Goal: Information Seeking & Learning: Learn about a topic

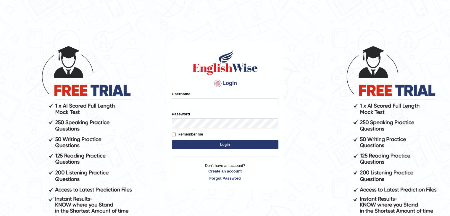
type input "PunamRijal"
click at [229, 145] on button "Login" at bounding box center [225, 144] width 106 height 9
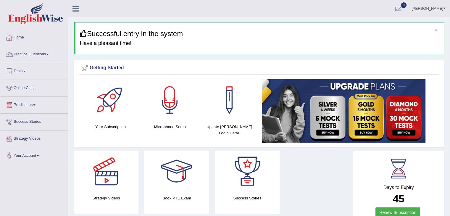
click at [22, 35] on link "Home" at bounding box center [33, 36] width 67 height 15
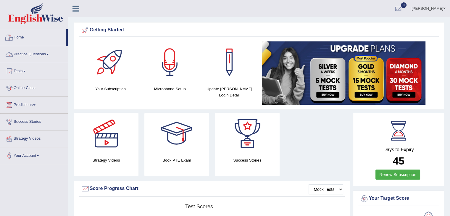
click at [19, 42] on link "Home" at bounding box center [33, 36] width 66 height 15
click at [33, 52] on link "Practice Questions" at bounding box center [33, 53] width 67 height 15
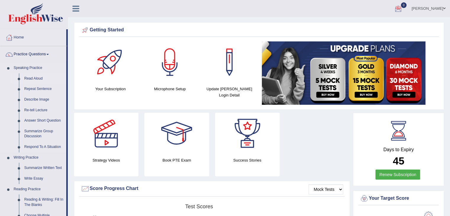
click at [38, 76] on link "Read Aloud" at bounding box center [44, 78] width 45 height 11
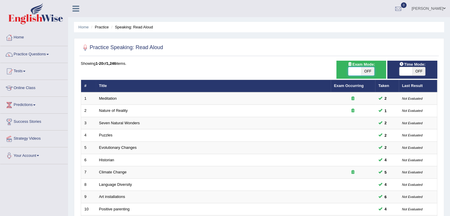
click at [351, 72] on span at bounding box center [354, 71] width 13 height 8
checkbox input "true"
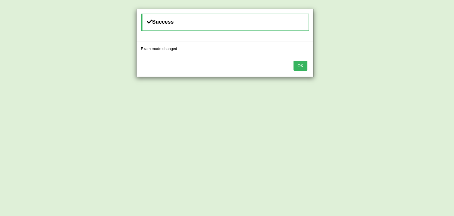
click at [302, 64] on button "OK" at bounding box center [301, 66] width 14 height 10
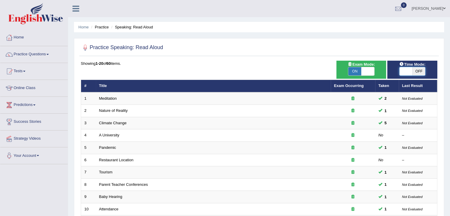
click at [403, 67] on span at bounding box center [405, 71] width 13 height 8
checkbox input "true"
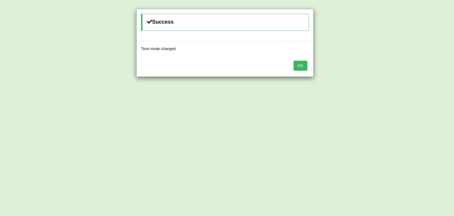
click at [302, 64] on button "OK" at bounding box center [301, 66] width 14 height 10
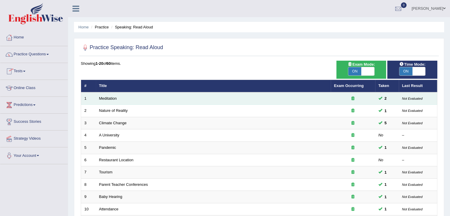
click at [104, 101] on td "Meditation" at bounding box center [213, 98] width 235 height 12
click at [113, 97] on link "Meditation" at bounding box center [108, 98] width 18 height 4
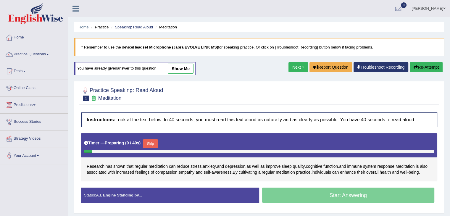
click at [178, 67] on link "show me" at bounding box center [181, 69] width 26 height 10
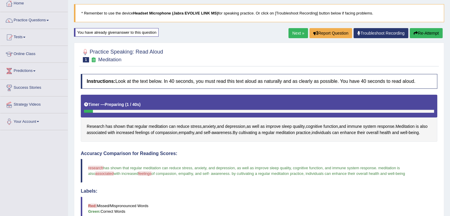
scroll to position [33, 0]
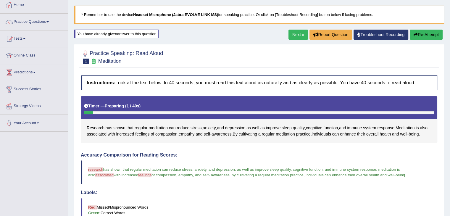
click at [418, 37] on button "Re-Attempt" at bounding box center [426, 35] width 33 height 10
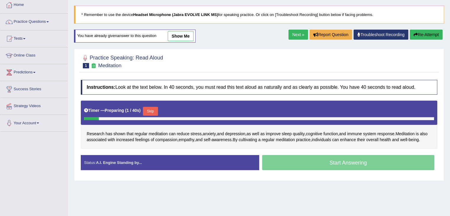
click at [153, 112] on button "Skip" at bounding box center [150, 111] width 15 height 9
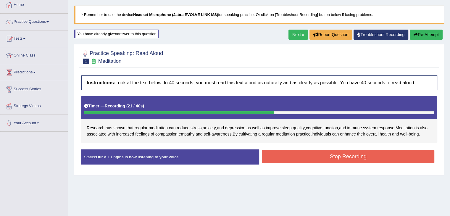
click at [276, 163] on button "Stop Recording" at bounding box center [348, 157] width 172 height 14
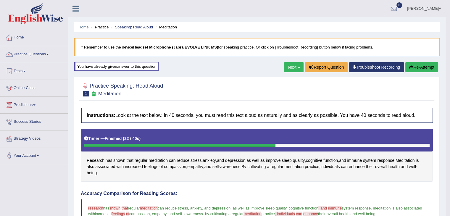
click at [407, 67] on button "Re-Attempt" at bounding box center [421, 67] width 33 height 10
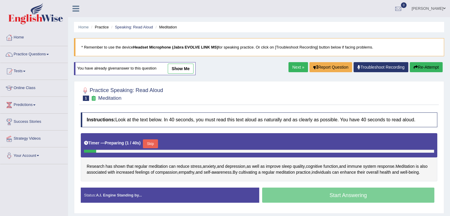
click at [156, 143] on button "Skip" at bounding box center [150, 143] width 15 height 9
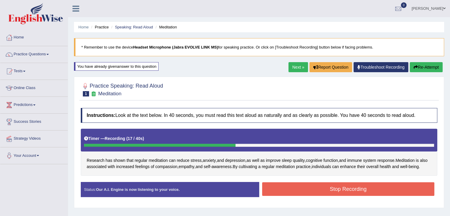
click at [311, 190] on button "Stop Recording" at bounding box center [348, 189] width 172 height 14
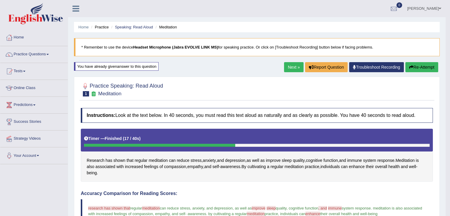
click at [290, 67] on link "Next »" at bounding box center [294, 67] width 20 height 10
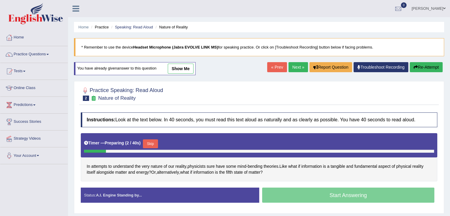
click at [154, 146] on button "Skip" at bounding box center [150, 143] width 15 height 9
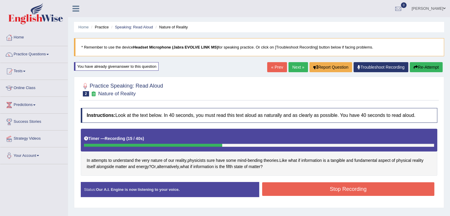
click at [279, 185] on button "Stop Recording" at bounding box center [348, 189] width 172 height 14
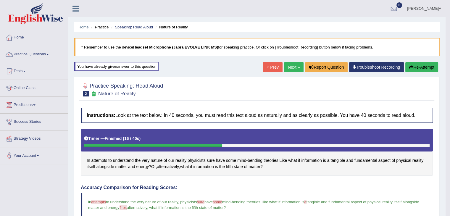
click at [285, 70] on link "Next »" at bounding box center [294, 67] width 20 height 10
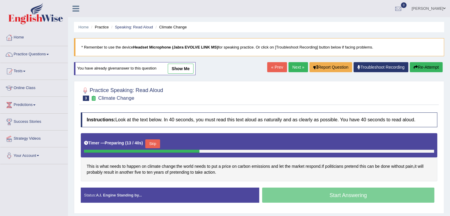
click at [152, 147] on div "Skip" at bounding box center [152, 144] width 15 height 10
click at [153, 143] on button "Skip" at bounding box center [152, 143] width 15 height 9
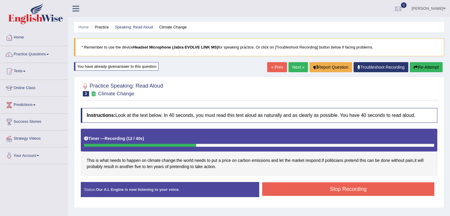
click at [329, 189] on button "Stop Recording" at bounding box center [348, 189] width 172 height 14
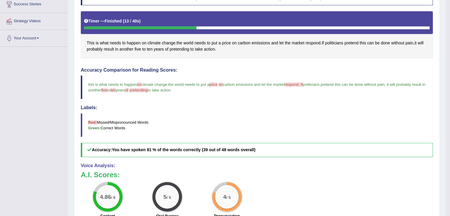
scroll to position [64, 0]
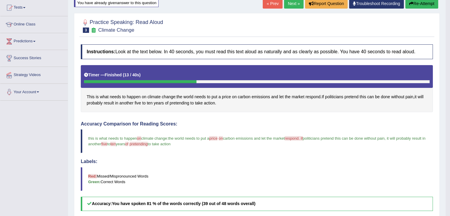
click at [290, 4] on link "Next »" at bounding box center [294, 4] width 20 height 10
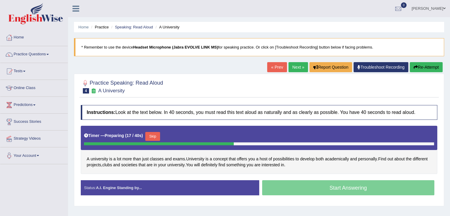
click at [156, 133] on button "Skip" at bounding box center [152, 136] width 15 height 9
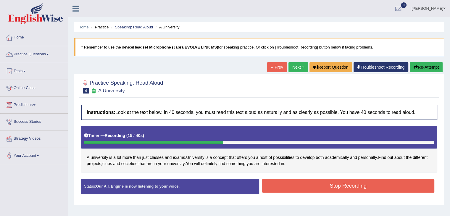
click at [312, 187] on button "Stop Recording" at bounding box center [348, 186] width 172 height 14
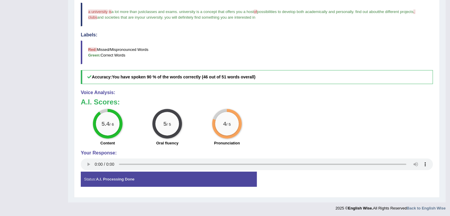
scroll to position [80, 0]
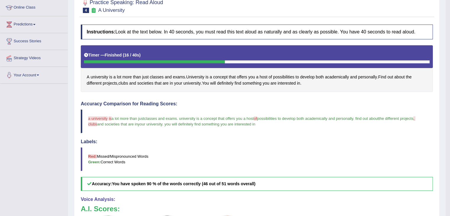
drag, startPoint x: 452, startPoint y: 30, endPoint x: 431, endPoint y: 3, distance: 34.2
click at [431, 3] on div at bounding box center [257, 6] width 352 height 18
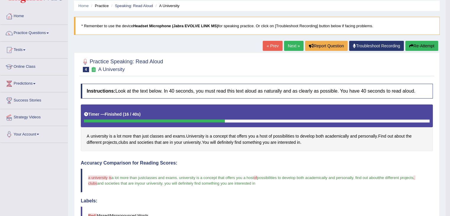
scroll to position [0, 0]
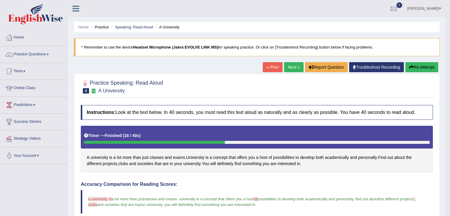
click at [290, 65] on link "Next »" at bounding box center [294, 67] width 20 height 10
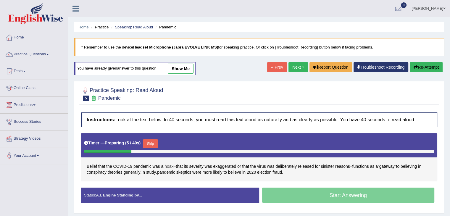
click at [168, 164] on span "hoax" at bounding box center [168, 166] width 9 height 6
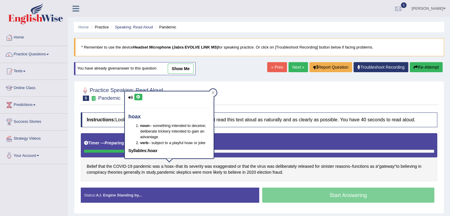
click at [138, 97] on icon at bounding box center [138, 97] width 4 height 4
click at [211, 93] on icon at bounding box center [212, 92] width 3 height 3
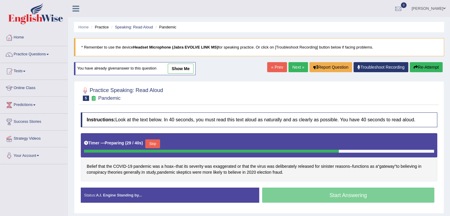
click at [156, 146] on button "Skip" at bounding box center [152, 143] width 15 height 9
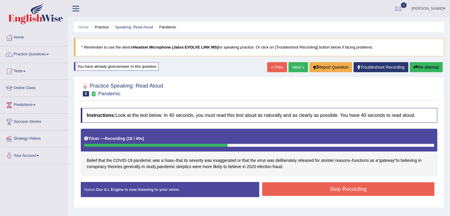
click at [301, 185] on button "Stop Recording" at bounding box center [348, 189] width 172 height 14
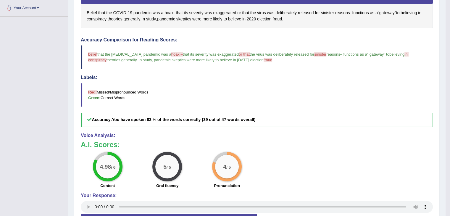
scroll to position [148, 0]
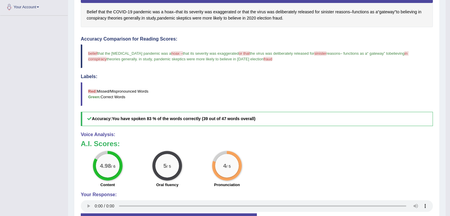
drag, startPoint x: 441, startPoint y: 183, endPoint x: 435, endPoint y: 112, distance: 71.3
click at [435, 112] on div "Home Practice Speaking: Read Aloud Pandemic * Remember to use the device Headse…" at bounding box center [256, 48] width 377 height 393
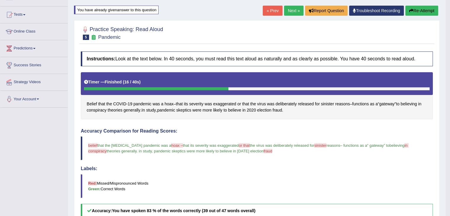
scroll to position [0, 0]
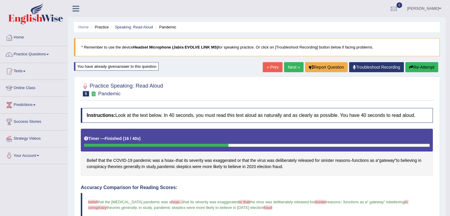
click at [289, 66] on link "Next »" at bounding box center [294, 67] width 20 height 10
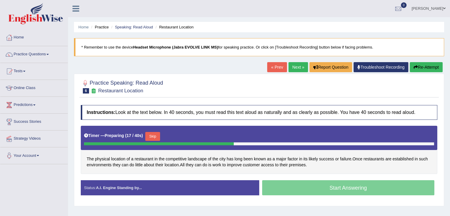
click at [157, 134] on button "Skip" at bounding box center [152, 136] width 15 height 9
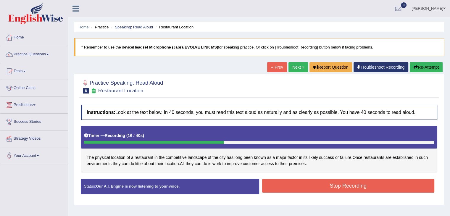
click at [312, 186] on button "Stop Recording" at bounding box center [348, 186] width 172 height 14
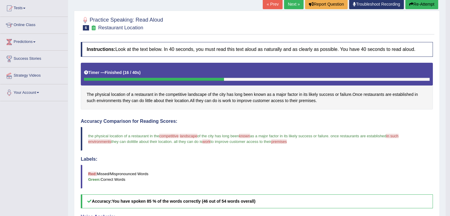
scroll to position [26, 0]
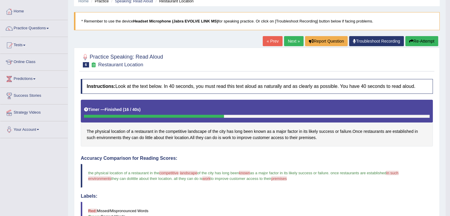
click at [293, 41] on link "Next »" at bounding box center [294, 41] width 20 height 10
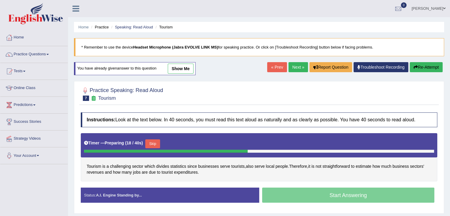
click at [156, 143] on button "Skip" at bounding box center [152, 143] width 15 height 9
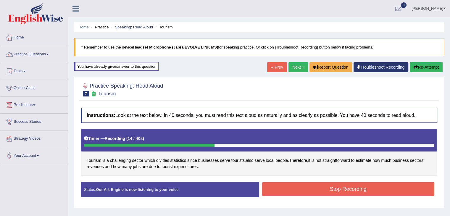
click at [292, 187] on button "Stop Recording" at bounding box center [348, 189] width 172 height 14
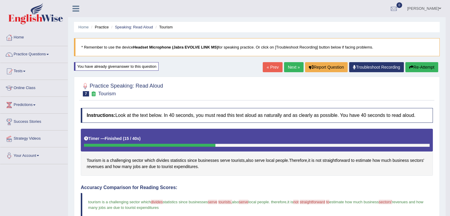
click at [290, 66] on link "Next »" at bounding box center [294, 67] width 20 height 10
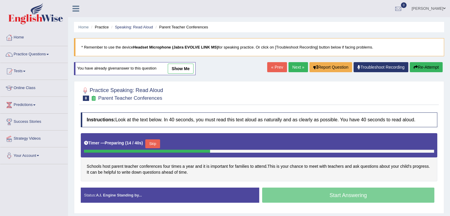
click at [156, 143] on button "Skip" at bounding box center [152, 143] width 15 height 9
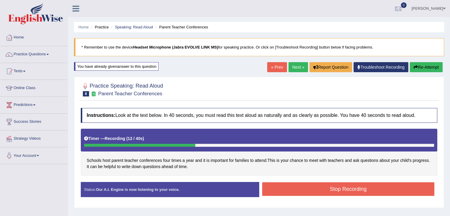
click at [304, 189] on button "Stop Recording" at bounding box center [348, 189] width 172 height 14
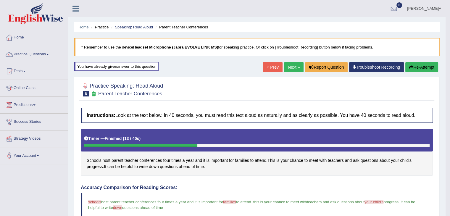
click at [289, 68] on link "Next »" at bounding box center [294, 67] width 20 height 10
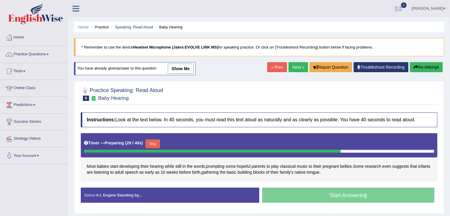
click at [153, 143] on button "Skip" at bounding box center [152, 143] width 15 height 9
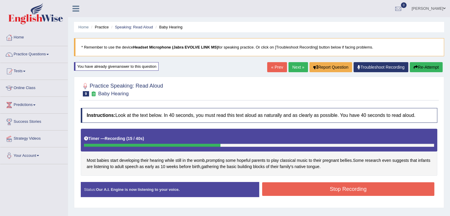
click at [319, 187] on button "Stop Recording" at bounding box center [348, 189] width 172 height 14
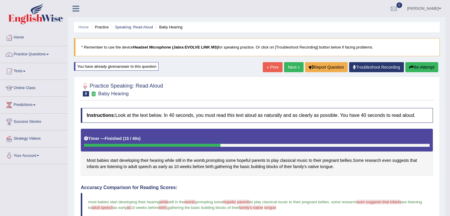
drag, startPoint x: 450, startPoint y: 97, endPoint x: 440, endPoint y: 134, distance: 37.6
click at [440, 134] on body "Toggle navigation Home Practice Questions Speaking Practice Read Aloud Repeat S…" at bounding box center [225, 108] width 450 height 216
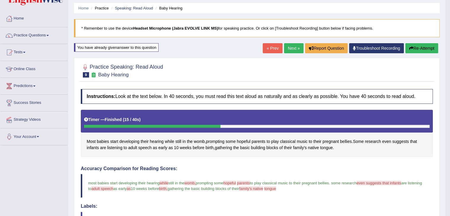
scroll to position [9, 0]
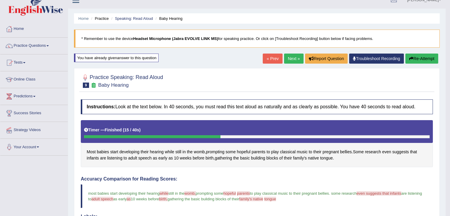
click at [422, 59] on button "Re-Attempt" at bounding box center [421, 59] width 33 height 10
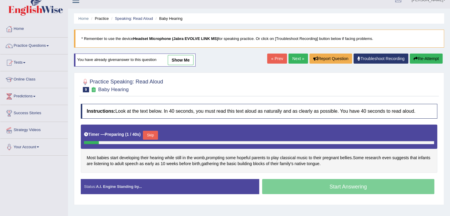
click at [151, 134] on button "Skip" at bounding box center [150, 135] width 15 height 9
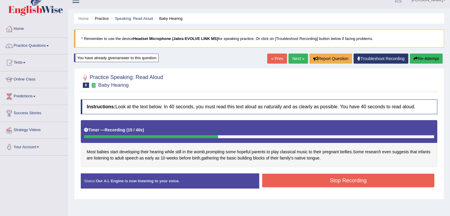
click at [296, 179] on button "Stop Recording" at bounding box center [348, 181] width 172 height 14
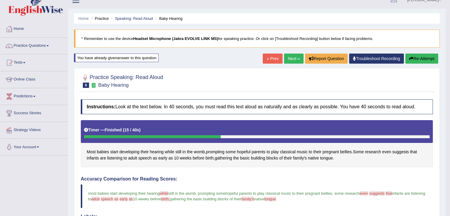
click at [288, 57] on link "Next »" at bounding box center [294, 59] width 20 height 10
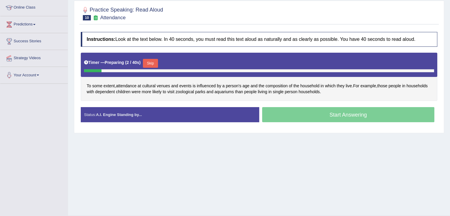
scroll to position [84, 0]
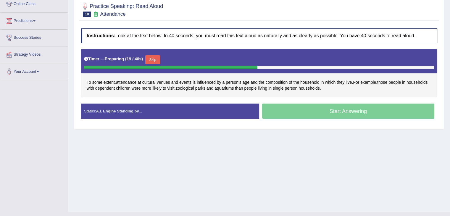
click at [153, 59] on button "Skip" at bounding box center [152, 59] width 15 height 9
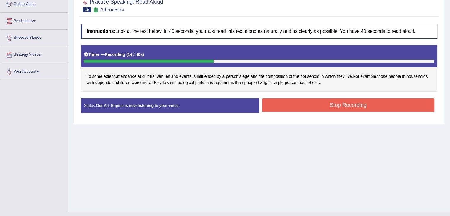
click at [337, 106] on button "Stop Recording" at bounding box center [348, 105] width 172 height 14
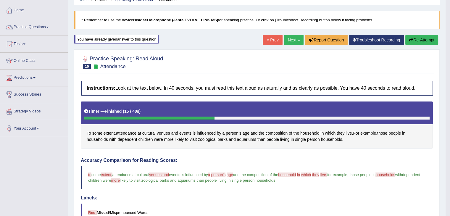
scroll to position [0, 0]
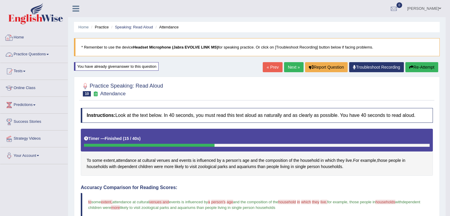
click at [41, 56] on link "Practice Questions" at bounding box center [33, 53] width 67 height 15
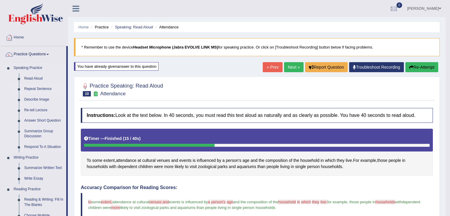
click at [25, 88] on link "Repeat Sentence" at bounding box center [44, 89] width 45 height 11
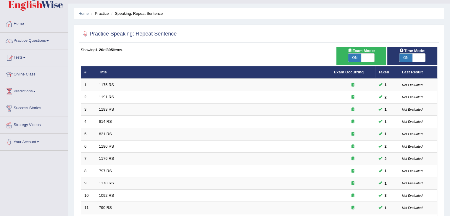
scroll to position [174, 0]
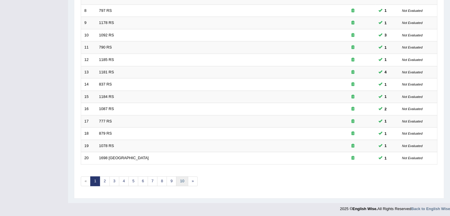
click at [183, 179] on link "10" at bounding box center [182, 181] width 12 height 10
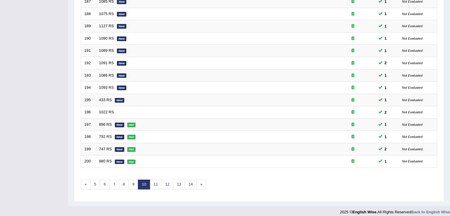
scroll to position [172, 0]
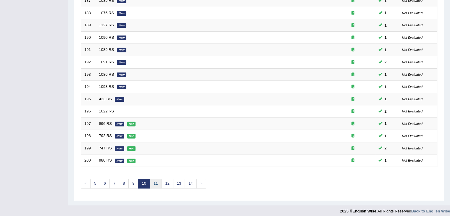
click at [156, 184] on link "11" at bounding box center [156, 184] width 12 height 10
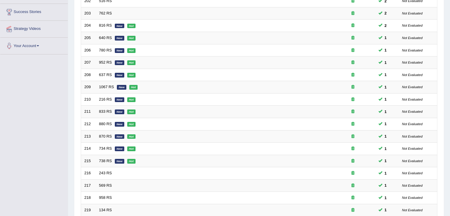
scroll to position [174, 0]
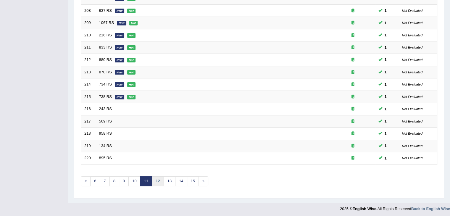
click at [157, 182] on link "12" at bounding box center [158, 181] width 12 height 10
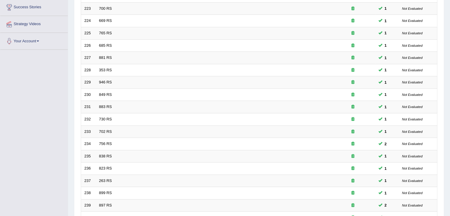
scroll to position [174, 0]
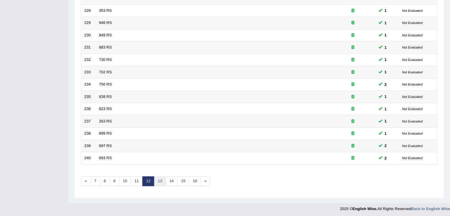
click at [160, 177] on link "13" at bounding box center [160, 181] width 12 height 10
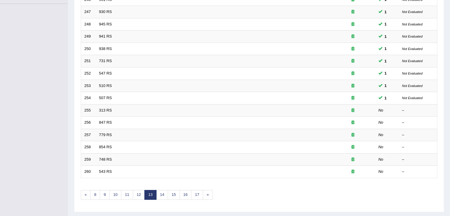
scroll to position [174, 0]
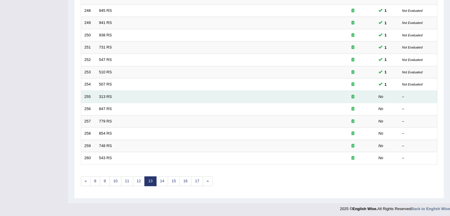
click at [113, 96] on td "313 RS" at bounding box center [213, 97] width 235 height 12
click at [106, 95] on link "313 RS" at bounding box center [105, 96] width 13 height 4
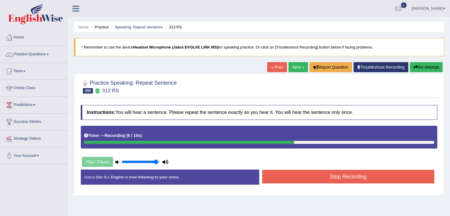
click at [279, 174] on button "Stop Recording" at bounding box center [348, 177] width 172 height 14
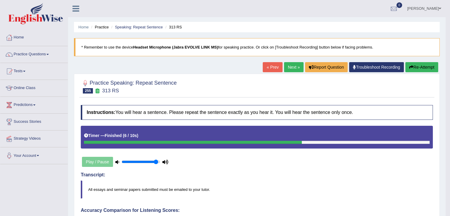
drag, startPoint x: 419, startPoint y: 81, endPoint x: 454, endPoint y: 140, distance: 68.8
click at [450, 140] on html "Toggle navigation Home Practice Questions Speaking Practice Read Aloud Repeat S…" at bounding box center [225, 108] width 450 height 216
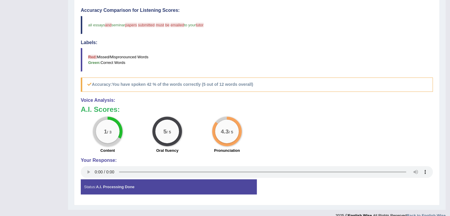
scroll to position [201, 0]
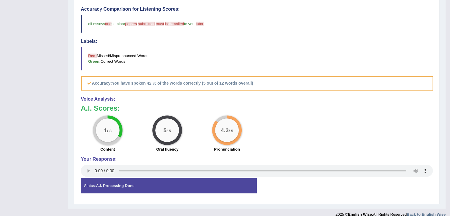
drag, startPoint x: 449, startPoint y: 177, endPoint x: 453, endPoint y: 57, distance: 119.6
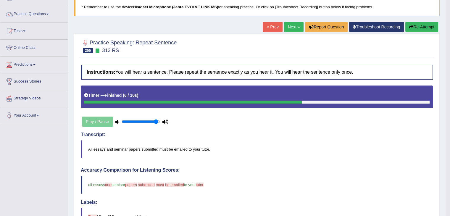
scroll to position [40, 0]
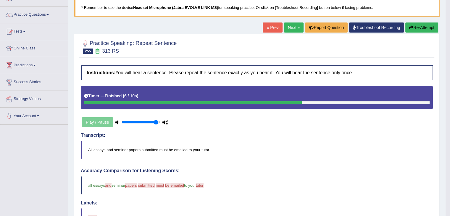
click at [409, 28] on icon "button" at bounding box center [411, 27] width 4 height 4
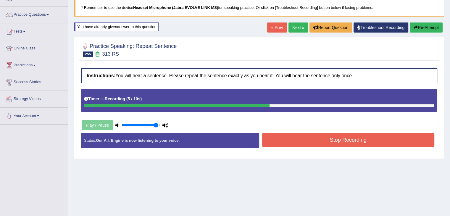
click at [376, 140] on button "Stop Recording" at bounding box center [348, 140] width 172 height 14
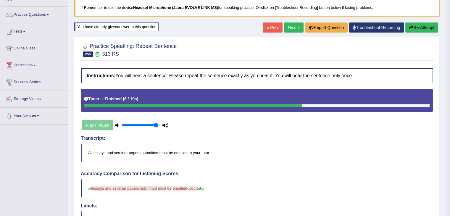
click at [427, 22] on div "Home Practice Speaking: Repeat Sentence 313 RS * Remember to use the device Hea…" at bounding box center [256, 166] width 377 height 413
click at [425, 29] on button "Re-Attempt" at bounding box center [421, 27] width 33 height 10
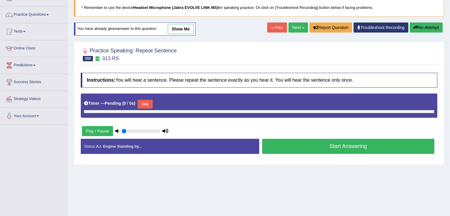
type input "0.95"
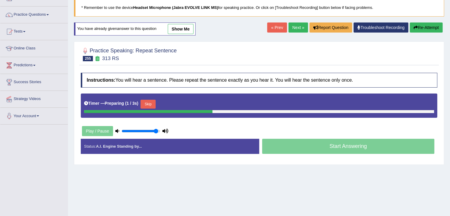
click at [154, 103] on button "Skip" at bounding box center [147, 104] width 15 height 9
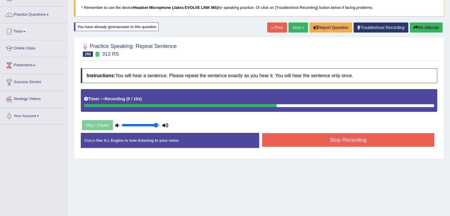
click at [299, 137] on button "Stop Recording" at bounding box center [348, 140] width 172 height 14
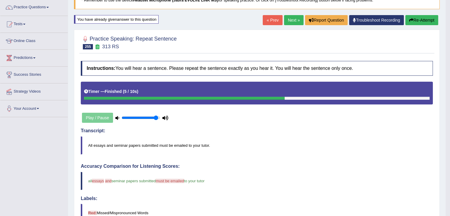
scroll to position [45, 0]
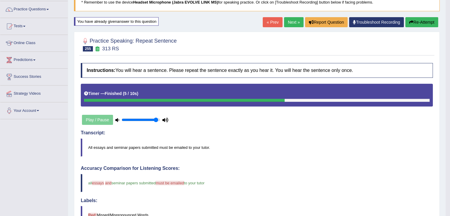
click at [295, 22] on link "Next »" at bounding box center [294, 22] width 20 height 10
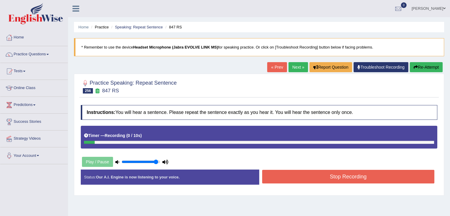
click at [431, 68] on button "Re-Attempt" at bounding box center [426, 67] width 33 height 10
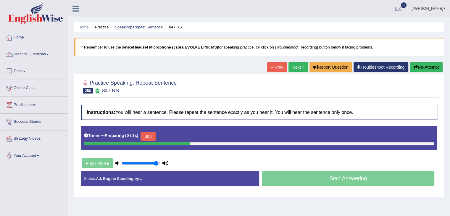
click at [149, 134] on button "Skip" at bounding box center [147, 136] width 15 height 9
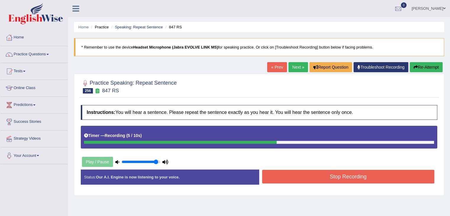
click at [274, 175] on button "Stop Recording" at bounding box center [348, 177] width 172 height 14
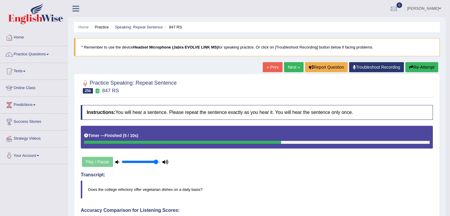
click at [411, 65] on icon "button" at bounding box center [411, 67] width 4 height 4
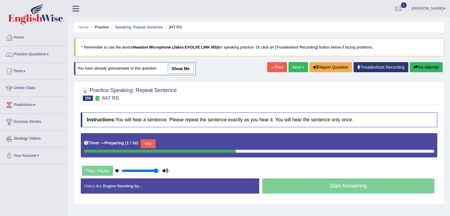
click at [150, 143] on button "Skip" at bounding box center [147, 143] width 15 height 9
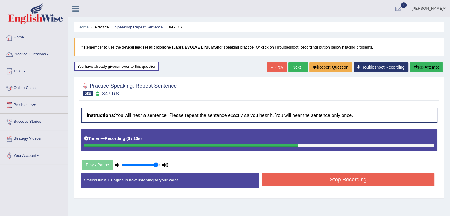
click at [297, 177] on button "Stop Recording" at bounding box center [348, 180] width 172 height 14
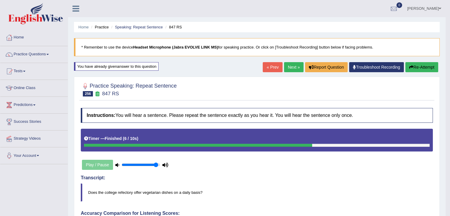
click at [284, 69] on link "Next »" at bounding box center [294, 67] width 20 height 10
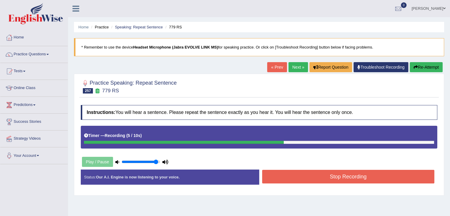
click at [303, 179] on button "Stop Recording" at bounding box center [348, 177] width 172 height 14
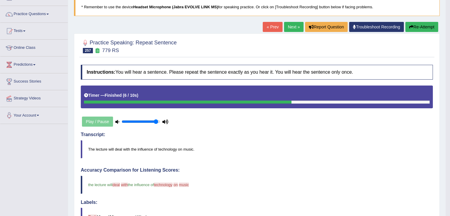
scroll to position [6, 0]
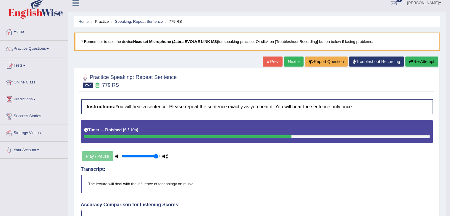
click at [287, 63] on link "Next »" at bounding box center [294, 61] width 20 height 10
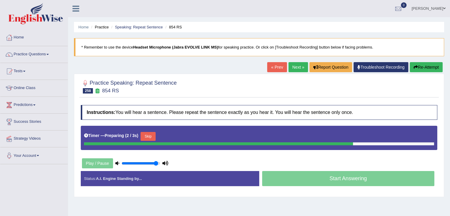
click at [153, 136] on button "Skip" at bounding box center [147, 136] width 15 height 9
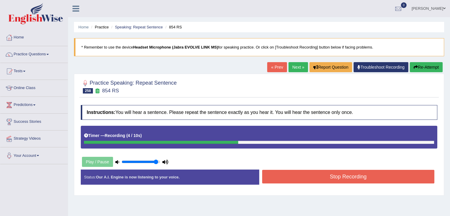
click at [277, 178] on button "Stop Recording" at bounding box center [348, 177] width 172 height 14
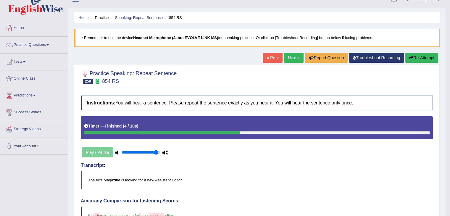
scroll to position [9, 0]
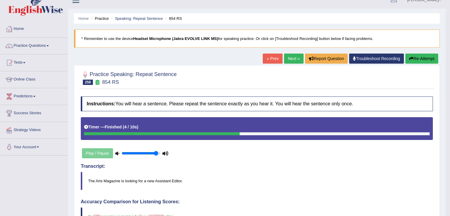
click at [287, 60] on link "Next »" at bounding box center [294, 59] width 20 height 10
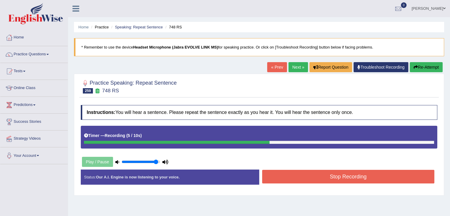
click at [316, 177] on button "Stop Recording" at bounding box center [348, 177] width 172 height 14
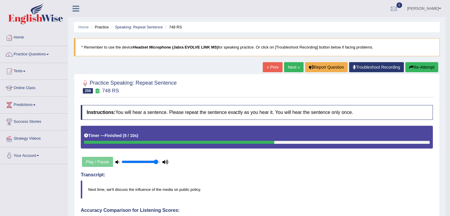
click at [419, 71] on button "Re-Attempt" at bounding box center [421, 67] width 33 height 10
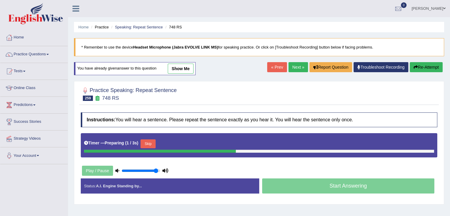
click at [153, 144] on button "Skip" at bounding box center [147, 143] width 15 height 9
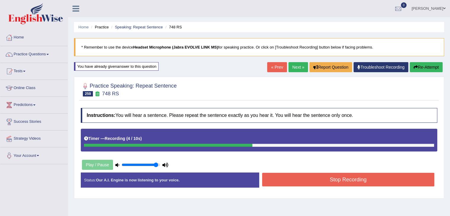
click at [350, 183] on button "Stop Recording" at bounding box center [348, 180] width 172 height 14
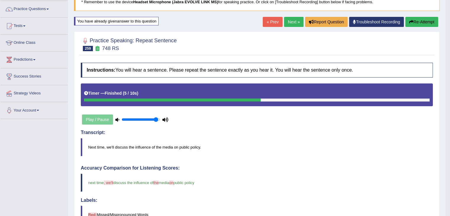
scroll to position [45, 0]
click at [290, 25] on link "Next »" at bounding box center [294, 22] width 20 height 10
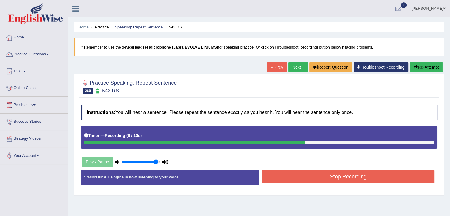
click at [363, 177] on button "Stop Recording" at bounding box center [348, 177] width 172 height 14
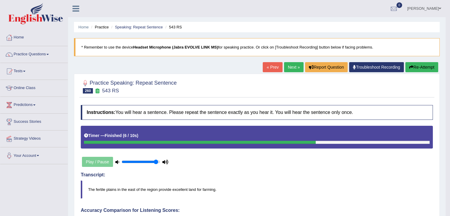
click at [423, 70] on button "Re-Attempt" at bounding box center [421, 67] width 33 height 10
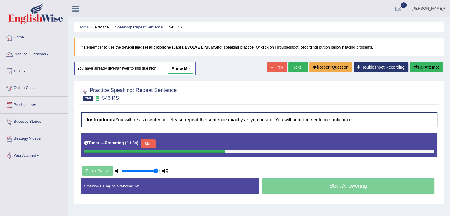
click at [151, 143] on button "Skip" at bounding box center [147, 143] width 15 height 9
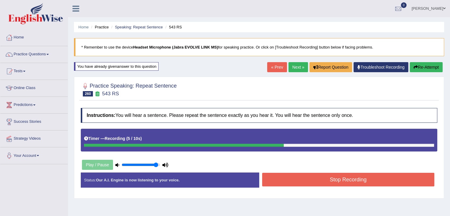
click at [308, 178] on button "Stop Recording" at bounding box center [348, 180] width 172 height 14
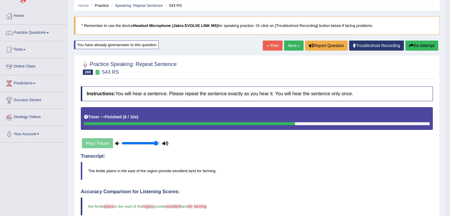
scroll to position [21, 0]
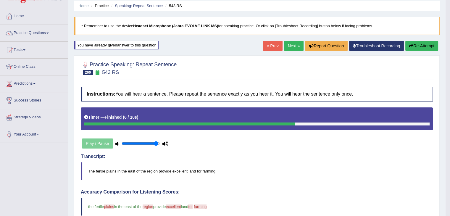
click at [288, 41] on link "Next »" at bounding box center [294, 46] width 20 height 10
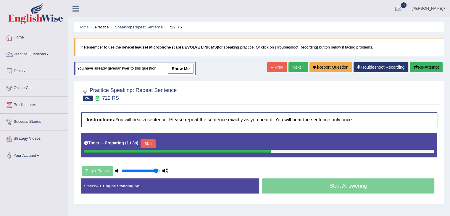
click at [149, 146] on button "Skip" at bounding box center [147, 143] width 15 height 9
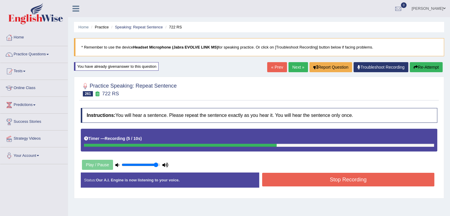
click at [335, 183] on button "Stop Recording" at bounding box center [348, 180] width 172 height 14
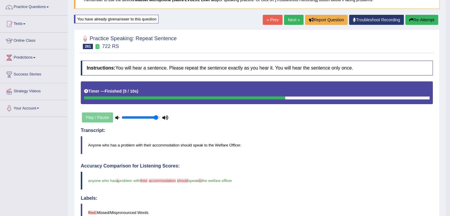
scroll to position [47, 0]
click at [293, 17] on link "Next »" at bounding box center [294, 20] width 20 height 10
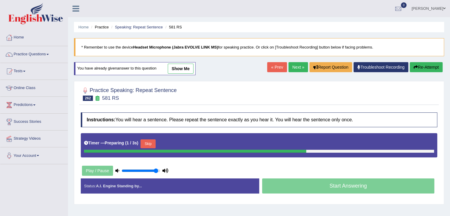
click at [151, 143] on button "Skip" at bounding box center [147, 143] width 15 height 9
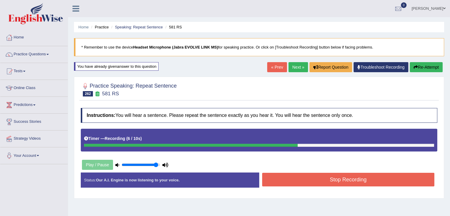
click at [290, 178] on button "Stop Recording" at bounding box center [348, 180] width 172 height 14
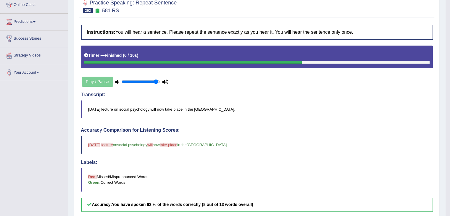
scroll to position [59, 0]
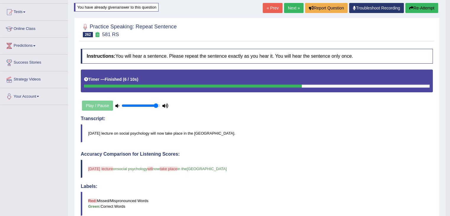
click at [290, 3] on link "Next »" at bounding box center [294, 8] width 20 height 10
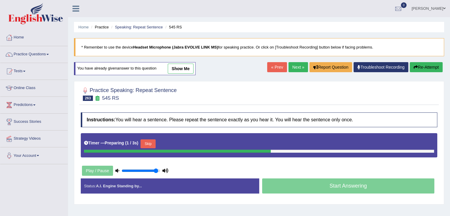
click at [150, 144] on button "Skip" at bounding box center [147, 143] width 15 height 9
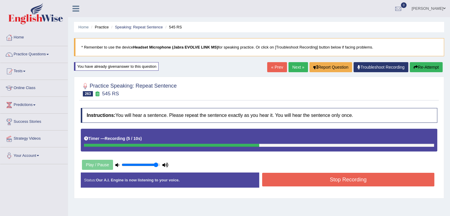
click at [277, 176] on button "Stop Recording" at bounding box center [348, 180] width 172 height 14
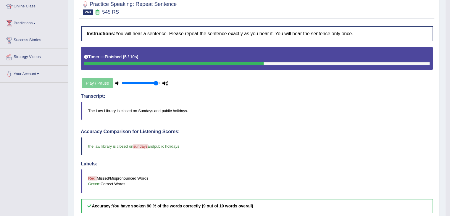
scroll to position [57, 0]
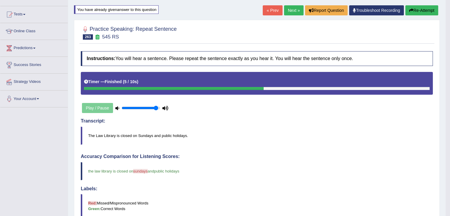
click at [291, 7] on link "Next »" at bounding box center [294, 10] width 20 height 10
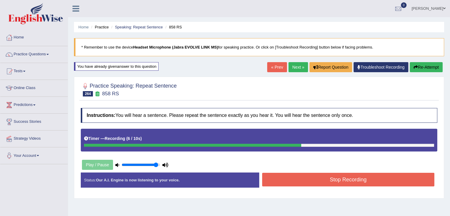
click at [331, 178] on button "Stop Recording" at bounding box center [348, 180] width 172 height 14
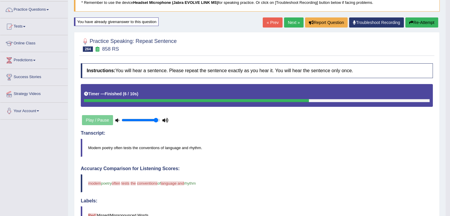
scroll to position [44, 0]
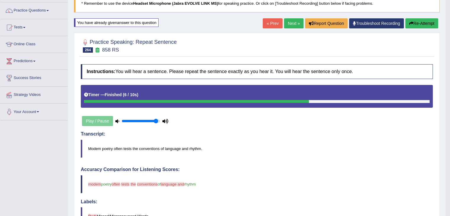
click at [418, 25] on button "Re-Attempt" at bounding box center [421, 23] width 33 height 10
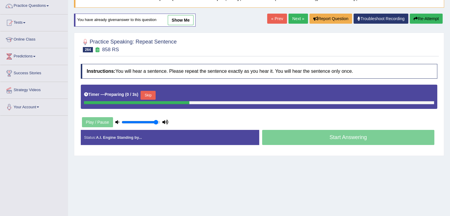
click at [148, 93] on button "Skip" at bounding box center [147, 95] width 15 height 9
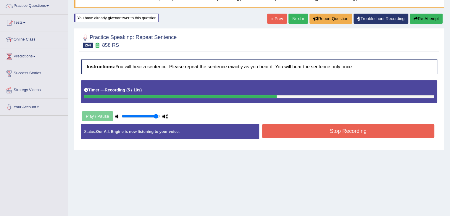
click at [291, 132] on button "Stop Recording" at bounding box center [348, 131] width 172 height 14
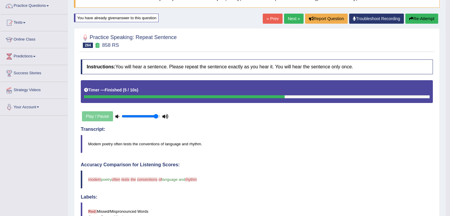
click at [407, 23] on div "« Prev Next » Report Question Troubleshoot Recording Re-Attempt" at bounding box center [351, 20] width 177 height 12
click at [406, 18] on button "Re-Attempt" at bounding box center [421, 19] width 33 height 10
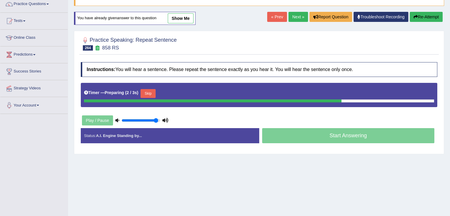
click at [148, 92] on button "Skip" at bounding box center [147, 93] width 15 height 9
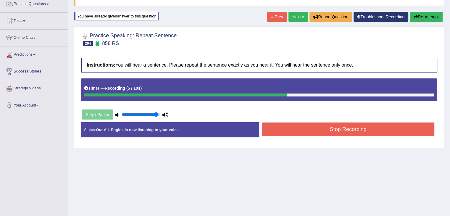
click at [296, 133] on button "Stop Recording" at bounding box center [348, 129] width 172 height 14
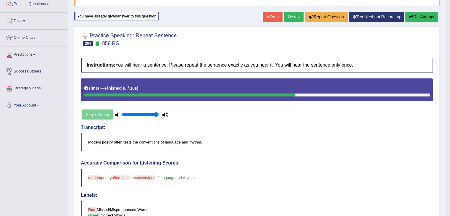
click at [296, 133] on blockquote "Modem poetry often tests the conventions of language and rhythm." at bounding box center [257, 142] width 352 height 18
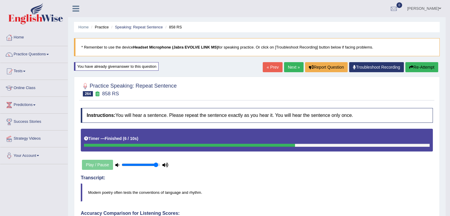
click at [289, 68] on link "Next »" at bounding box center [294, 67] width 20 height 10
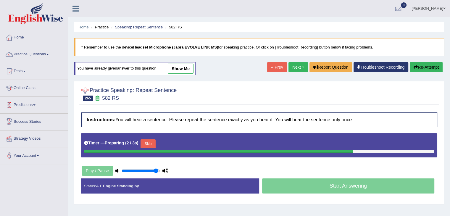
click at [148, 144] on button "Skip" at bounding box center [147, 143] width 15 height 9
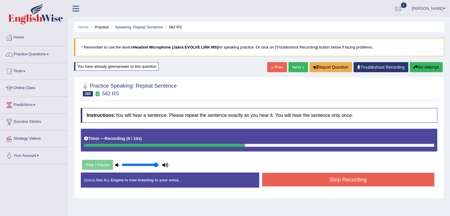
click at [358, 173] on button "Stop Recording" at bounding box center [348, 180] width 172 height 14
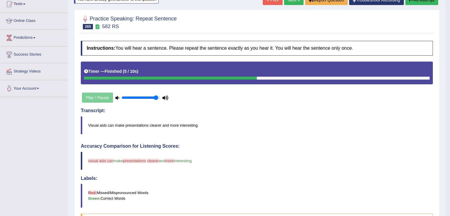
scroll to position [59, 0]
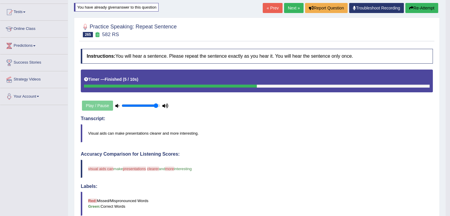
click at [420, 7] on button "Re-Attempt" at bounding box center [421, 8] width 33 height 10
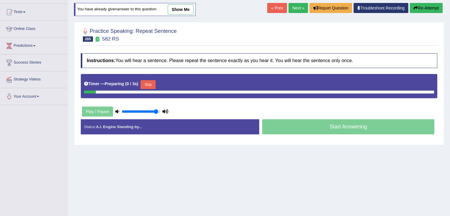
scroll to position [59, 0]
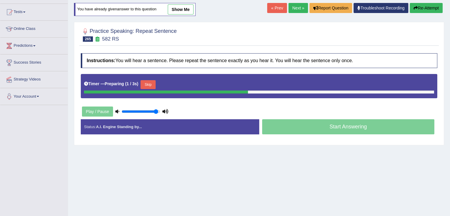
click at [151, 87] on button "Skip" at bounding box center [147, 84] width 15 height 9
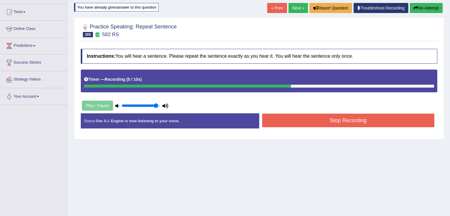
click at [329, 124] on button "Stop Recording" at bounding box center [348, 121] width 172 height 14
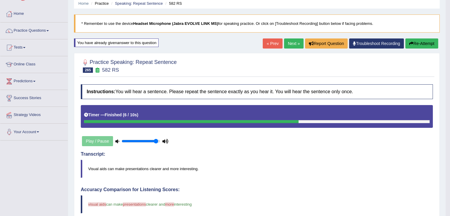
scroll to position [21, 0]
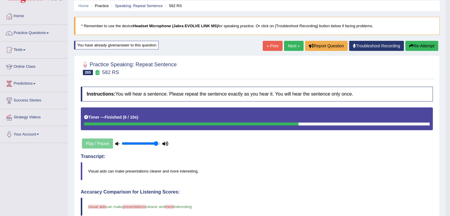
click at [419, 42] on button "Re-Attempt" at bounding box center [421, 46] width 33 height 10
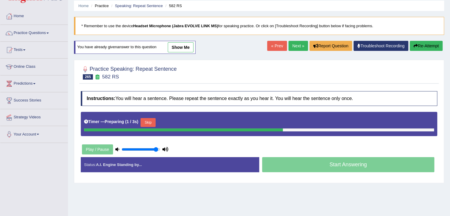
click at [148, 122] on button "Skip" at bounding box center [147, 122] width 15 height 9
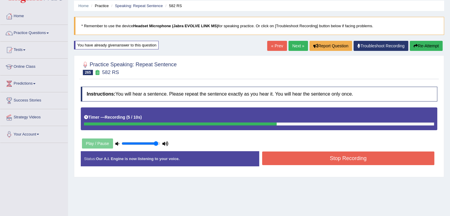
click at [271, 155] on button "Stop Recording" at bounding box center [348, 158] width 172 height 14
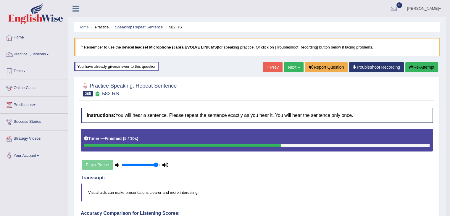
click at [288, 68] on link "Next »" at bounding box center [294, 67] width 20 height 10
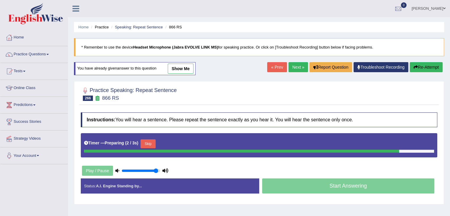
click at [150, 141] on button "Skip" at bounding box center [147, 143] width 15 height 9
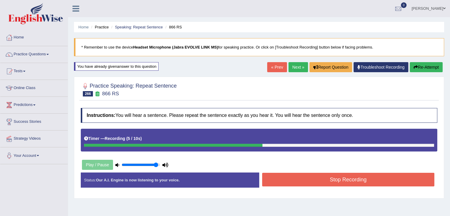
click at [388, 180] on button "Stop Recording" at bounding box center [348, 180] width 172 height 14
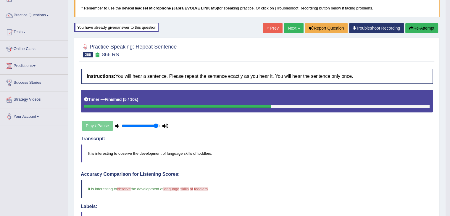
scroll to position [18, 0]
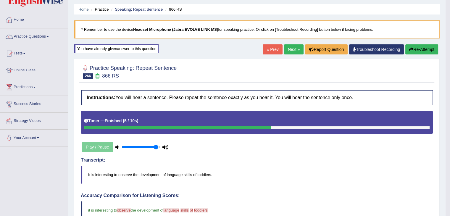
click at [289, 51] on link "Next »" at bounding box center [294, 49] width 20 height 10
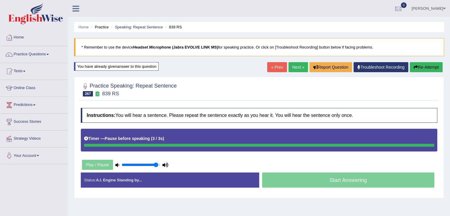
click at [437, 65] on button "Re-Attempt" at bounding box center [426, 67] width 33 height 10
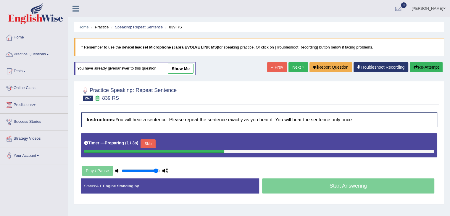
click at [154, 139] on button "Skip" at bounding box center [147, 143] width 15 height 9
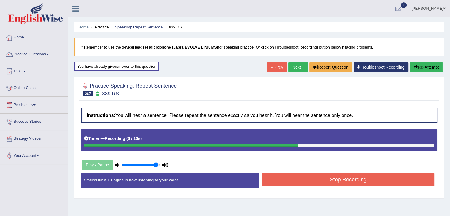
click at [293, 181] on button "Stop Recording" at bounding box center [348, 180] width 172 height 14
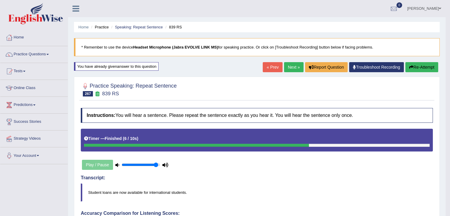
click at [290, 67] on link "Next »" at bounding box center [294, 67] width 20 height 10
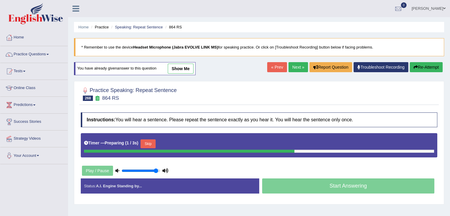
click at [150, 143] on button "Skip" at bounding box center [147, 143] width 15 height 9
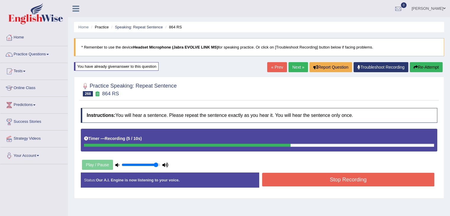
click at [271, 175] on button "Stop Recording" at bounding box center [348, 180] width 172 height 14
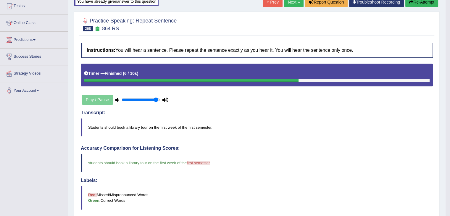
scroll to position [59, 0]
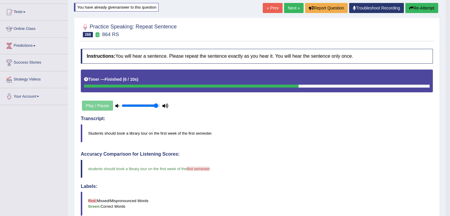
click at [284, 11] on link "Next »" at bounding box center [294, 8] width 20 height 10
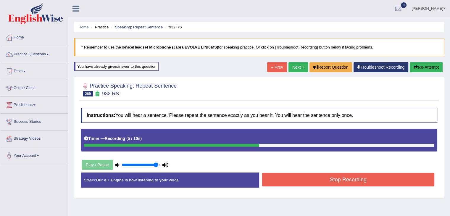
click at [310, 180] on button "Stop Recording" at bounding box center [348, 180] width 172 height 14
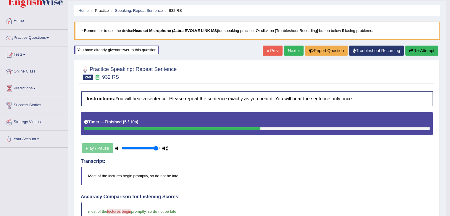
scroll to position [12, 0]
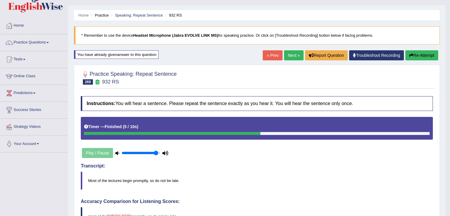
click at [288, 55] on link "Next »" at bounding box center [294, 55] width 20 height 10
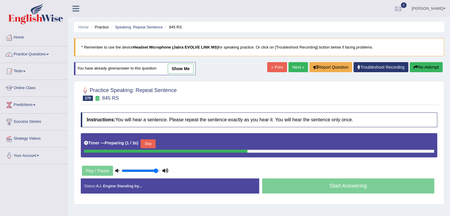
click at [149, 142] on button "Skip" at bounding box center [147, 143] width 15 height 9
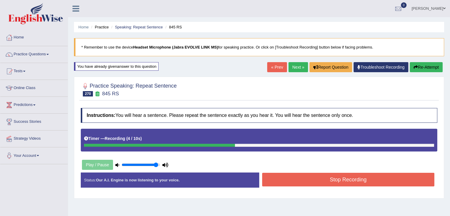
click at [331, 185] on button "Stop Recording" at bounding box center [348, 180] width 172 height 14
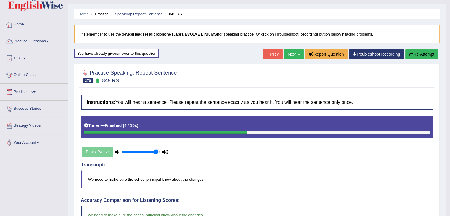
scroll to position [10, 0]
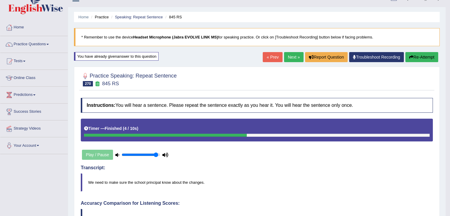
click at [290, 55] on link "Next »" at bounding box center [294, 57] width 20 height 10
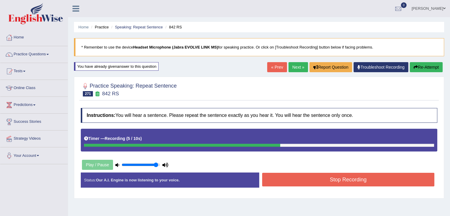
click at [355, 183] on button "Stop Recording" at bounding box center [348, 180] width 172 height 14
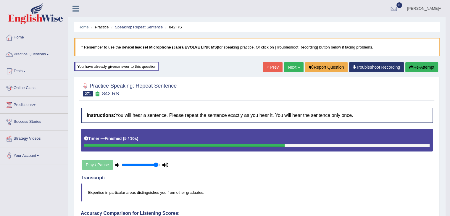
click at [288, 67] on link "Next »" at bounding box center [294, 67] width 20 height 10
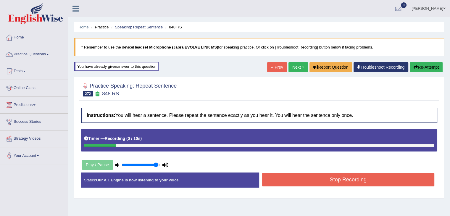
click at [419, 67] on button "Re-Attempt" at bounding box center [426, 67] width 33 height 10
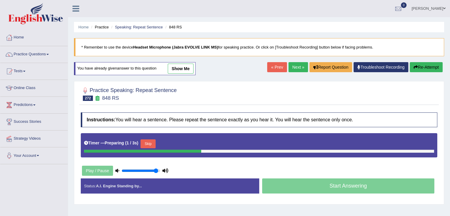
click at [149, 145] on button "Skip" at bounding box center [147, 143] width 15 height 9
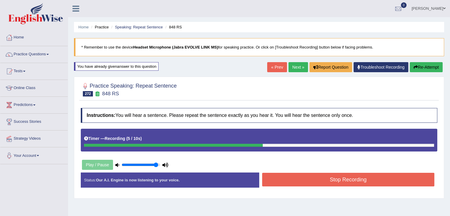
click at [277, 183] on button "Stop Recording" at bounding box center [348, 180] width 172 height 14
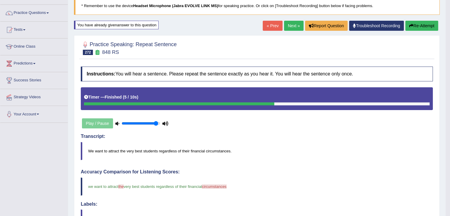
scroll to position [21, 0]
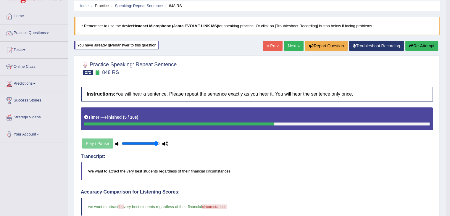
click at [285, 48] on link "Next »" at bounding box center [294, 46] width 20 height 10
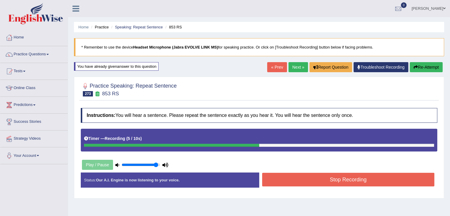
click at [277, 175] on button "Stop Recording" at bounding box center [348, 180] width 172 height 14
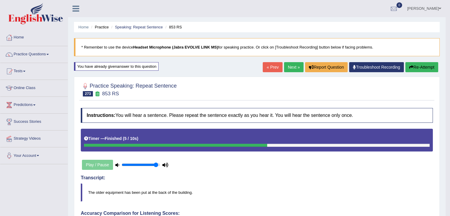
click at [297, 68] on link "Next »" at bounding box center [294, 67] width 20 height 10
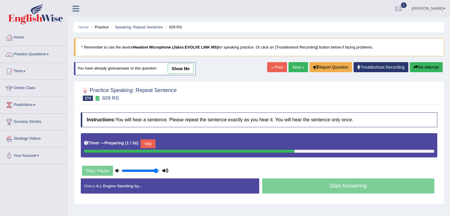
click at [149, 139] on button "Skip" at bounding box center [147, 143] width 15 height 9
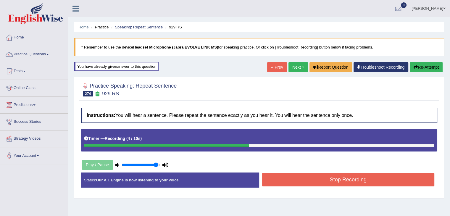
click at [277, 179] on button "Stop Recording" at bounding box center [348, 180] width 172 height 14
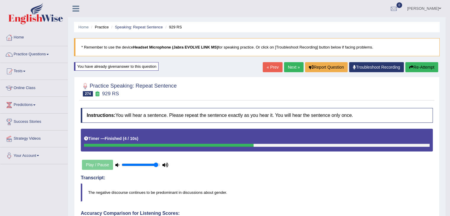
click at [295, 67] on link "Next »" at bounding box center [294, 67] width 20 height 10
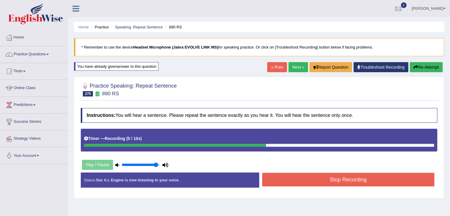
click at [341, 175] on button "Stop Recording" at bounding box center [348, 180] width 172 height 14
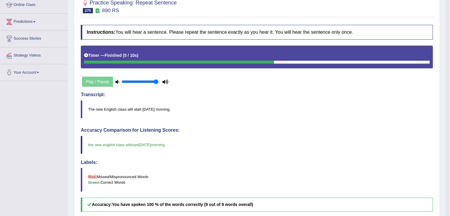
scroll to position [71, 0]
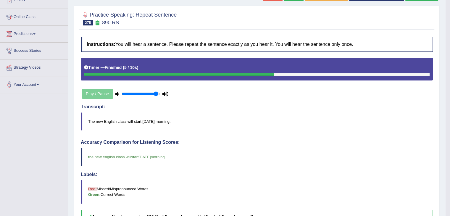
drag, startPoint x: 449, startPoint y: 155, endPoint x: 454, endPoint y: 98, distance: 57.3
click at [450, 98] on html "Toggle navigation Home Practice Questions Speaking Practice Read Aloud Repeat S…" at bounding box center [225, 37] width 450 height 216
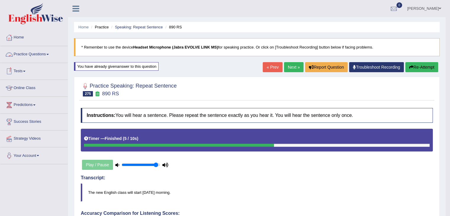
click at [33, 50] on link "Practice Questions" at bounding box center [33, 53] width 67 height 15
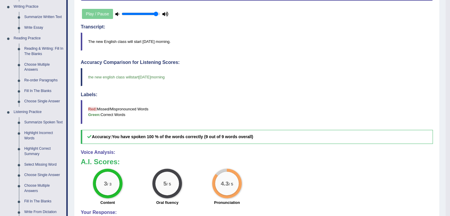
scroll to position [149, 0]
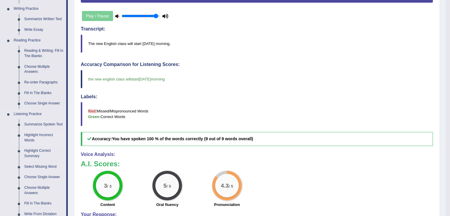
click at [30, 134] on link "Highlight Incorrect Words" at bounding box center [44, 138] width 45 height 16
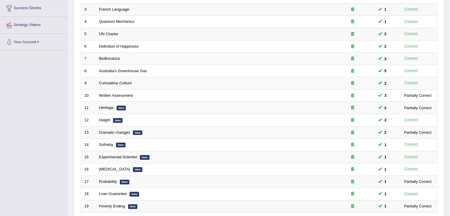
scroll to position [151, 0]
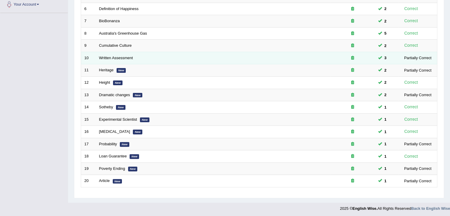
click at [97, 56] on td "Written Assessment" at bounding box center [213, 58] width 235 height 12
click at [105, 57] on link "Written Assessment" at bounding box center [116, 58] width 34 height 4
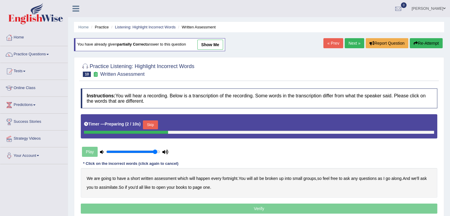
scroll to position [95, 0]
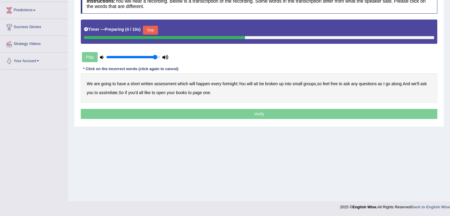
click at [151, 30] on button "Skip" at bounding box center [150, 30] width 15 height 9
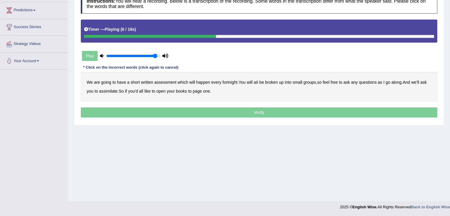
click at [274, 83] on b "broken" at bounding box center [271, 82] width 13 height 5
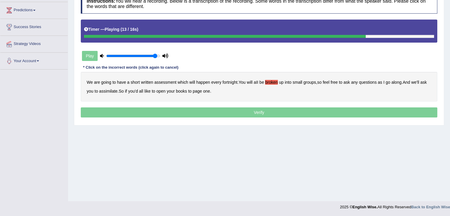
click at [419, 80] on b "we'll" at bounding box center [415, 82] width 8 height 5
click at [107, 91] on b "assimilate" at bounding box center [108, 91] width 18 height 5
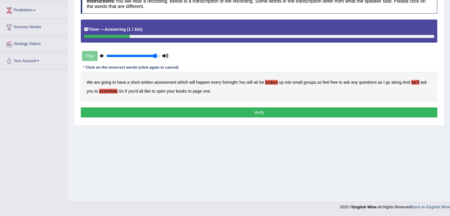
click at [187, 110] on button "Verify" at bounding box center [259, 112] width 356 height 10
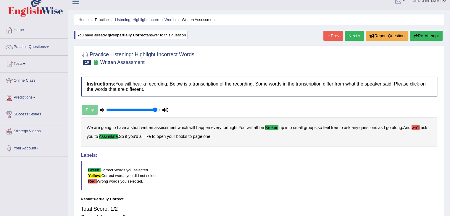
scroll to position [4, 0]
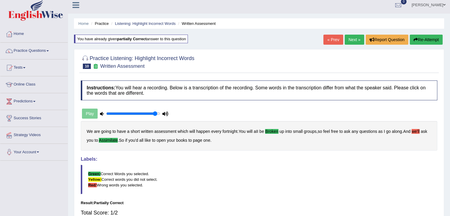
click at [424, 37] on button "Re-Attempt" at bounding box center [426, 40] width 33 height 10
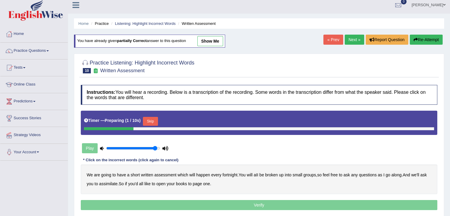
click at [149, 122] on button "Skip" at bounding box center [150, 121] width 15 height 9
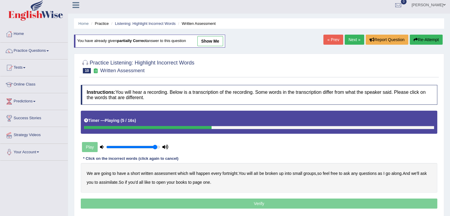
click at [270, 172] on b "broken" at bounding box center [271, 173] width 13 height 5
click at [418, 173] on b "we'll" at bounding box center [415, 173] width 8 height 5
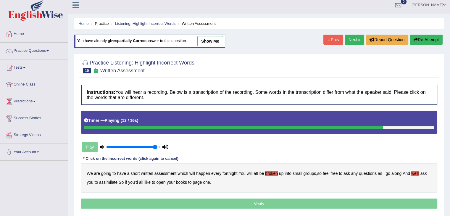
click at [107, 182] on b "assimilate" at bounding box center [108, 182] width 18 height 5
click at [184, 205] on p "Verify" at bounding box center [259, 203] width 356 height 10
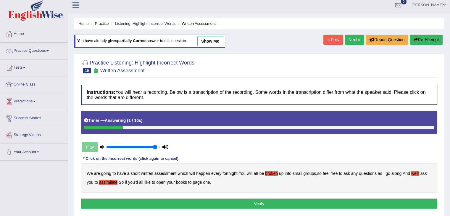
click at [258, 200] on button "Verify" at bounding box center [259, 203] width 356 height 10
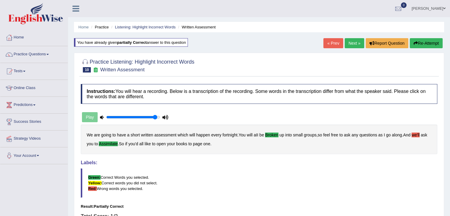
click at [350, 46] on link "Next »" at bounding box center [355, 43] width 20 height 10
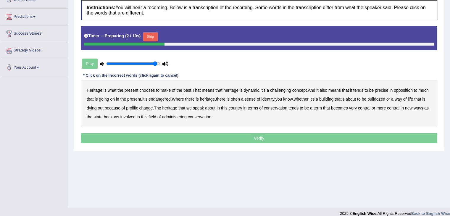
scroll to position [89, 0]
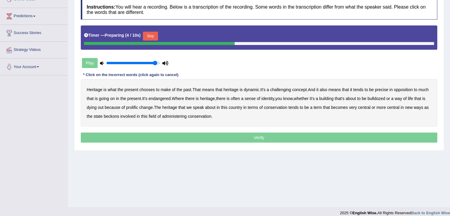
click at [152, 32] on button "Skip" at bounding box center [150, 36] width 15 height 9
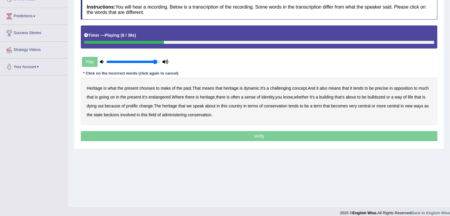
click at [83, 41] on div "Timer — Playing ( 8 / 38s )" at bounding box center [259, 36] width 356 height 23
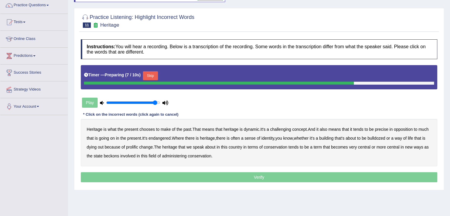
click at [154, 74] on button "Skip" at bounding box center [150, 75] width 15 height 9
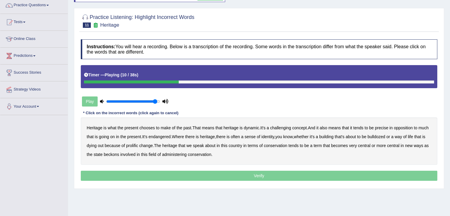
click at [289, 127] on b "challenging" at bounding box center [280, 127] width 21 height 5
click at [388, 125] on b "precise" at bounding box center [381, 127] width 13 height 5
click at [274, 136] on b "identity" at bounding box center [267, 136] width 13 height 5
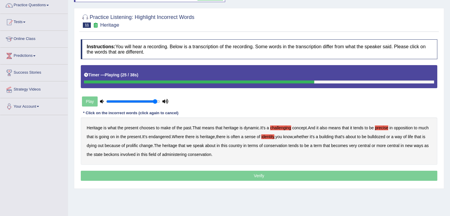
click at [138, 145] on b "prolific" at bounding box center [132, 145] width 12 height 5
click at [119, 152] on b "beckons" at bounding box center [111, 154] width 15 height 5
click at [214, 172] on p "Verify" at bounding box center [259, 176] width 356 height 10
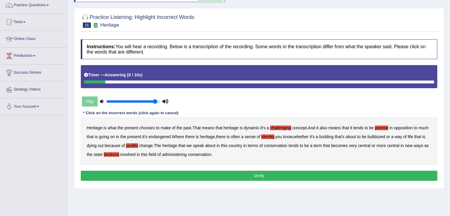
click at [256, 175] on button "Verify" at bounding box center [259, 176] width 356 height 10
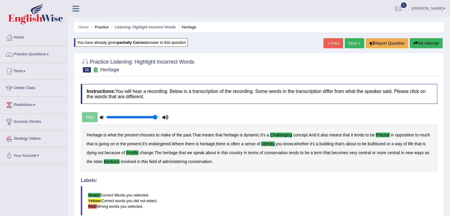
click at [351, 45] on link "Next »" at bounding box center [355, 43] width 20 height 10
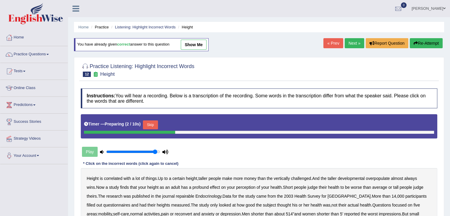
drag, startPoint x: 448, startPoint y: 19, endPoint x: 446, endPoint y: 101, distance: 82.3
click at [446, 101] on div "Home Practice Listening: Highlight Incorrect Words Height You have already give…" at bounding box center [259, 148] width 382 height 296
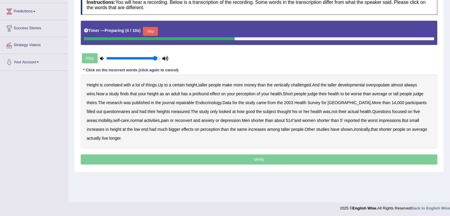
scroll to position [95, 0]
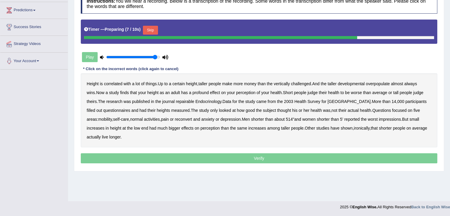
click at [154, 30] on button "Skip" at bounding box center [150, 30] width 15 height 9
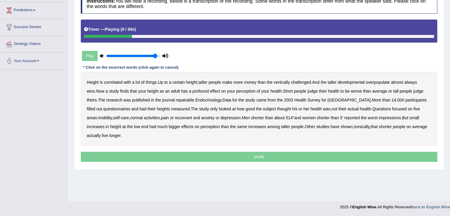
click at [354, 80] on b "developmental" at bounding box center [351, 82] width 27 height 5
click at [386, 83] on b "overpopulate" at bounding box center [378, 82] width 24 height 5
click at [380, 80] on b "overpopulate" at bounding box center [378, 82] width 24 height 5
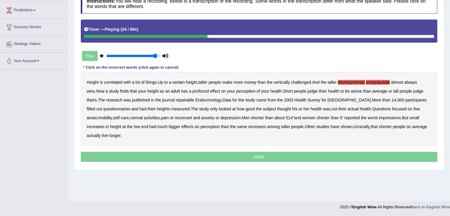
click at [180, 99] on b "repairable" at bounding box center [185, 100] width 18 height 5
click at [175, 115] on b "reconvert" at bounding box center [183, 117] width 17 height 5
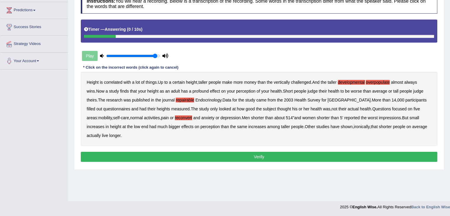
click at [258, 156] on button "Verify" at bounding box center [259, 157] width 356 height 10
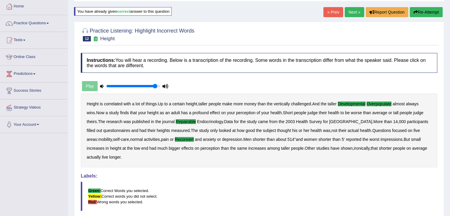
scroll to position [31, 0]
click at [39, 23] on link "Practice Questions" at bounding box center [33, 22] width 67 height 15
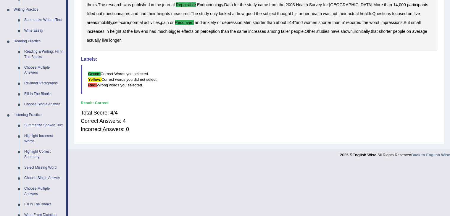
scroll to position [188, 0]
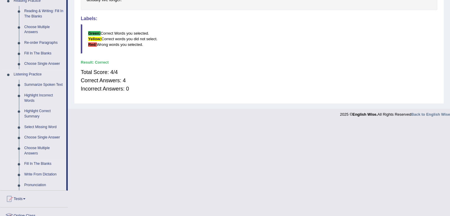
click at [47, 161] on link "Fill In The Blanks" at bounding box center [44, 164] width 45 height 11
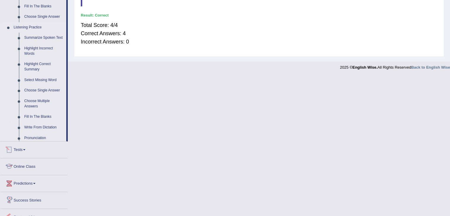
scroll to position [201, 0]
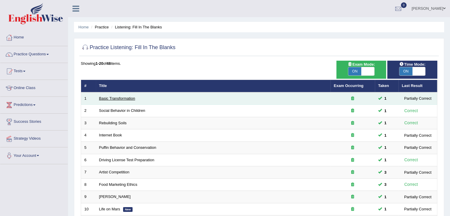
click at [121, 98] on link "Basic Transformation" at bounding box center [117, 98] width 36 height 4
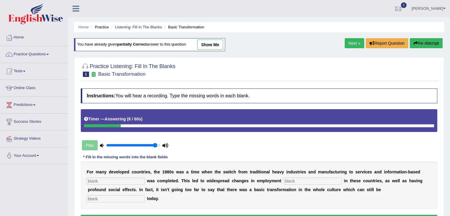
click at [98, 182] on input "text" at bounding box center [116, 180] width 58 height 7
type input "enterprise"
click at [299, 177] on input "text" at bounding box center [313, 180] width 58 height 7
type input "patterns"
click at [135, 197] on input "text" at bounding box center [116, 198] width 58 height 7
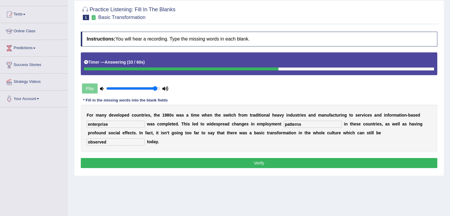
scroll to position [60, 0]
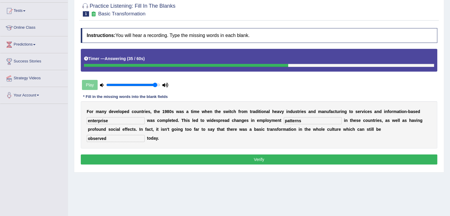
type input "observed"
click at [263, 155] on button "Verify" at bounding box center [259, 159] width 356 height 10
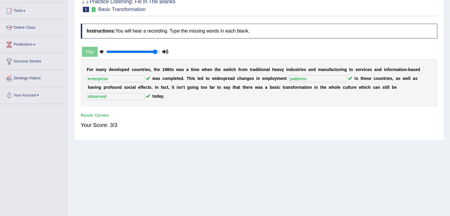
drag, startPoint x: 309, startPoint y: 122, endPoint x: 338, endPoint y: 58, distance: 69.6
click at [338, 58] on div "Instructions: You will hear a recording. Type the missing words in each blank. …" at bounding box center [258, 79] width 359 height 116
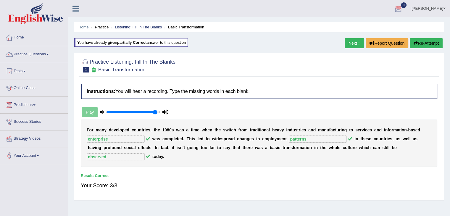
click at [353, 39] on link "Next »" at bounding box center [355, 43] width 20 height 10
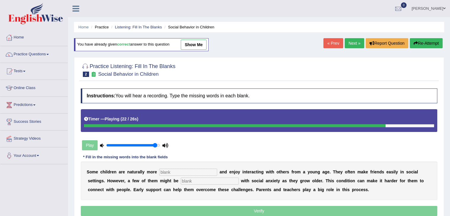
click at [179, 169] on input "text" at bounding box center [188, 172] width 58 height 7
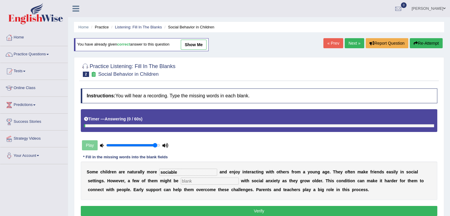
type input "sociable"
click at [191, 182] on input "text" at bounding box center [210, 180] width 58 height 7
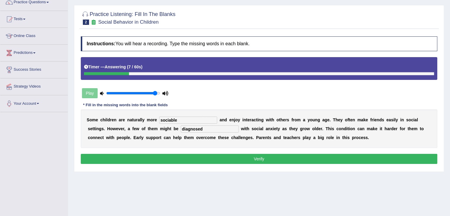
scroll to position [52, 0]
type input "diagnosed"
click at [304, 155] on button "Verify" at bounding box center [259, 159] width 356 height 10
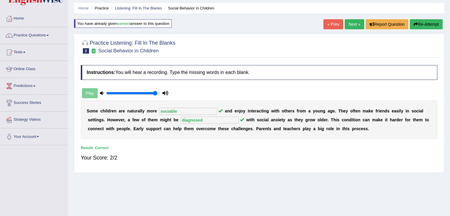
scroll to position [0, 0]
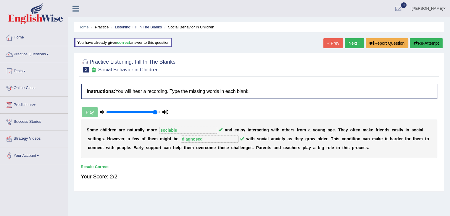
click at [351, 43] on link "Next »" at bounding box center [355, 43] width 20 height 10
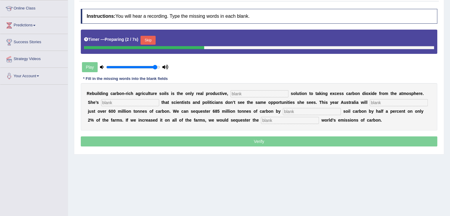
scroll to position [80, 0]
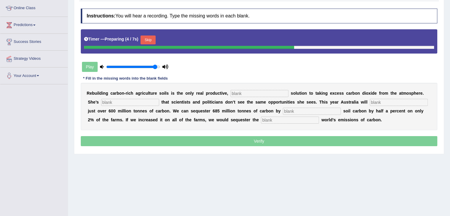
click at [150, 38] on button "Skip" at bounding box center [147, 39] width 15 height 9
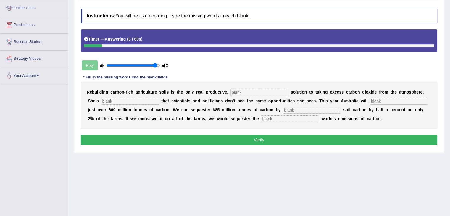
click at [236, 90] on input "text" at bounding box center [259, 92] width 58 height 7
type input "permanent"
click at [142, 99] on input "text" at bounding box center [130, 101] width 58 height 7
type input "frustrated"
click at [389, 101] on input "text" at bounding box center [399, 101] width 58 height 7
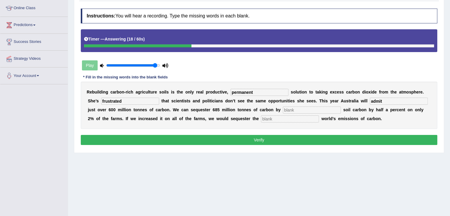
type input "admit"
click at [308, 109] on input "text" at bounding box center [312, 109] width 58 height 7
type input "increasing"
click at [285, 123] on div "R e b u i l d i n g c a r b o n - r i c h a g r i c u l t u r e s o i l s i s t…" at bounding box center [259, 105] width 356 height 47
click at [281, 118] on input "text" at bounding box center [290, 118] width 58 height 7
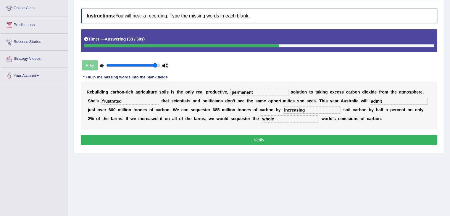
type input "whole"
click at [387, 99] on input "admit" at bounding box center [399, 101] width 58 height 7
type input "a"
type input "emit"
click at [261, 142] on button "Verify" at bounding box center [259, 140] width 356 height 10
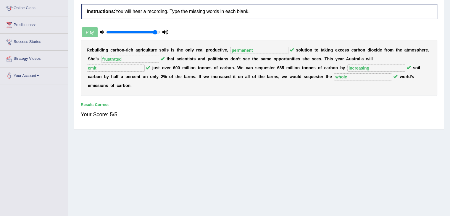
drag, startPoint x: 423, startPoint y: 134, endPoint x: 447, endPoint y: 74, distance: 64.7
click at [447, 74] on div "Home Practice Listening: Fill In The Blanks Rebuilding Soils You have already g…" at bounding box center [259, 68] width 382 height 296
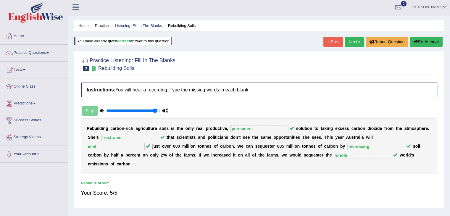
scroll to position [0, 0]
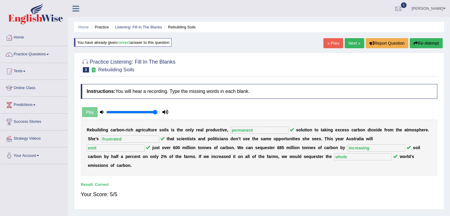
click at [349, 41] on link "Next »" at bounding box center [355, 43] width 20 height 10
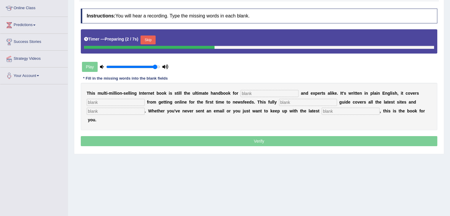
scroll to position [81, 0]
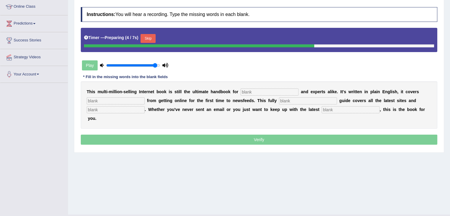
click at [149, 35] on button "Skip" at bounding box center [147, 38] width 15 height 9
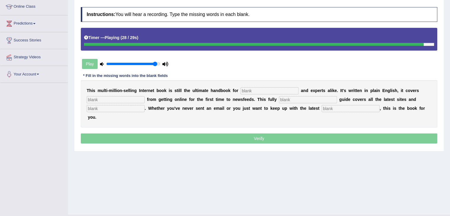
click at [345, 105] on input "text" at bounding box center [351, 108] width 58 height 7
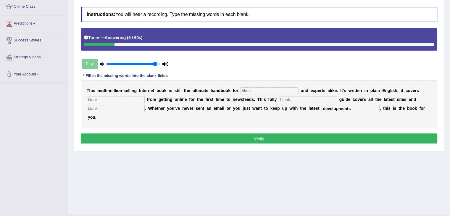
type input "developments"
click at [255, 83] on div "T h i s m u l t i - m i l l i o n - s e l l i n g I n t e r n e t b o o k i s s…" at bounding box center [259, 103] width 356 height 47
click at [246, 87] on input "text" at bounding box center [269, 90] width 58 height 7
type input "novous"
drag, startPoint x: 127, startPoint y: 91, endPoint x: 125, endPoint y: 97, distance: 6.2
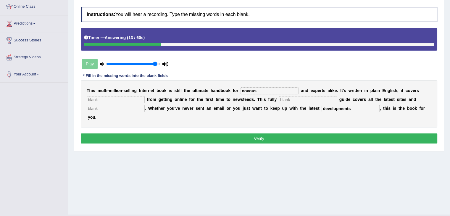
click at [125, 97] on div "T h i s m u l t i - m i l l i o n - s e l l i n g I n t e r n e t b o o k i s s…" at bounding box center [259, 103] width 356 height 47
click at [125, 97] on input "text" at bounding box center [116, 99] width 58 height 7
type input "everything"
click at [304, 96] on input "text" at bounding box center [308, 99] width 58 height 7
type input "revise"
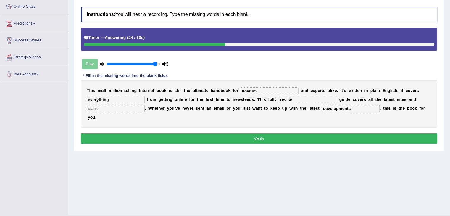
click at [136, 107] on input "text" at bounding box center [116, 108] width 58 height 7
type input "ceases"
click at [257, 139] on button "Verify" at bounding box center [259, 138] width 356 height 10
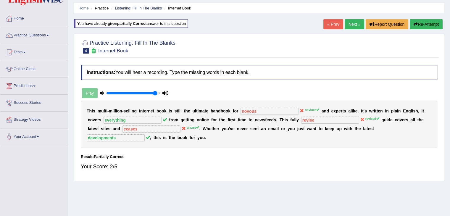
scroll to position [18, 0]
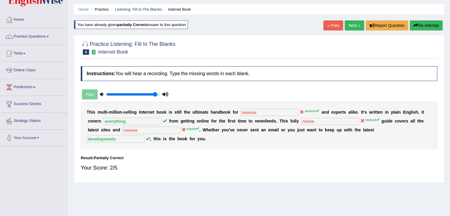
click at [419, 24] on button "Re-Attempt" at bounding box center [426, 25] width 33 height 10
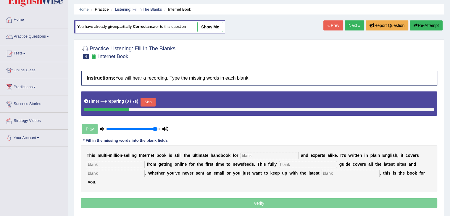
click at [148, 103] on button "Skip" at bounding box center [147, 102] width 15 height 9
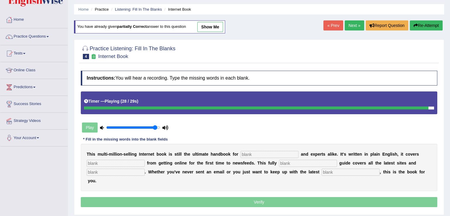
click at [355, 26] on link "Next »" at bounding box center [355, 25] width 20 height 10
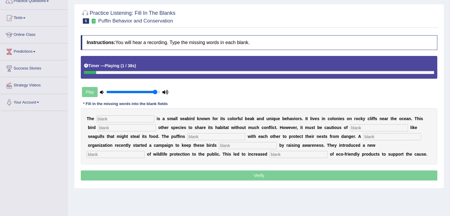
scroll to position [61, 0]
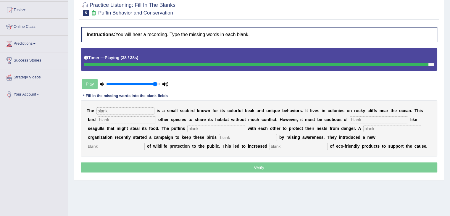
click at [287, 147] on input "text" at bounding box center [298, 146] width 58 height 7
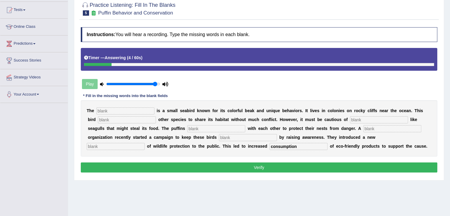
type input "consumption"
click at [133, 111] on input "text" at bounding box center [125, 110] width 58 height 7
type input "puffins"
click at [135, 114] on div "T h e puffins i s a s m a l l s e a b i r d k n o w n f o r i t s c o l o r f u…" at bounding box center [259, 128] width 356 height 56
click at [135, 117] on input "text" at bounding box center [127, 119] width 58 height 7
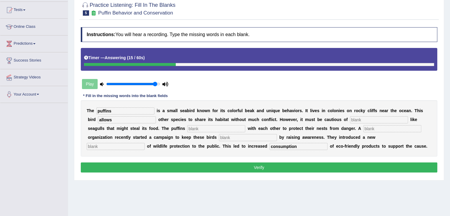
type input "allows"
click at [394, 116] on input "text" at bounding box center [379, 119] width 58 height 7
type input "predator"
click at [203, 129] on input "text" at bounding box center [216, 128] width 58 height 7
click at [380, 128] on input "text" at bounding box center [392, 128] width 58 height 7
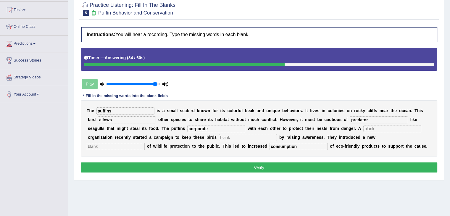
click at [225, 131] on div "T h e puffins i s a s m a l l s e a b i r d k n o w n f o r i t s c o l o r f u…" at bounding box center [259, 128] width 356 height 56
click at [191, 128] on input "corporate" at bounding box center [216, 128] width 58 height 7
click at [212, 128] on input "coorporate" at bounding box center [216, 128] width 58 height 7
type input "cooperate"
click at [380, 128] on input "text" at bounding box center [392, 128] width 58 height 7
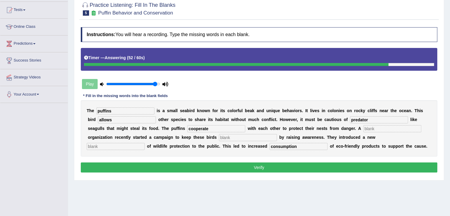
click at [243, 135] on input "text" at bounding box center [248, 137] width 58 height 7
click at [129, 145] on input "text" at bounding box center [116, 146] width 58 height 7
type input "conception"
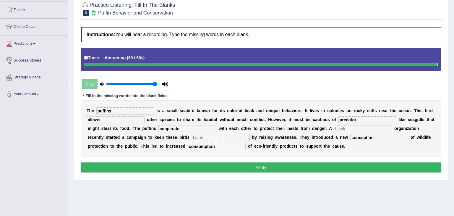
click at [229, 140] on div "T h e puffins i s a s m a l l s e a b i r d k n o w n f o r i t s c o l o r f u…" at bounding box center [261, 128] width 361 height 56
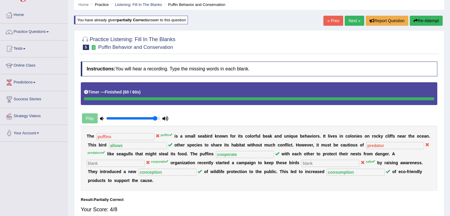
scroll to position [0, 0]
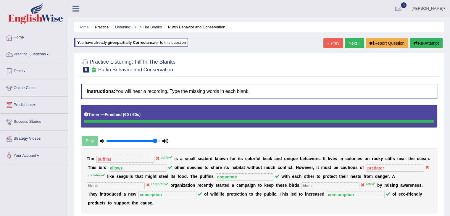
click at [348, 44] on link "Next »" at bounding box center [355, 43] width 20 height 10
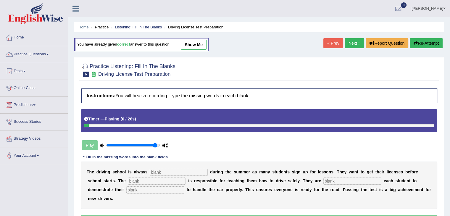
drag, startPoint x: 448, startPoint y: 53, endPoint x: 451, endPoint y: 70, distance: 16.7
click at [450, 70] on html "Toggle navigation Home Practice Questions Speaking Practice Read Aloud Repeat S…" at bounding box center [225, 108] width 450 height 216
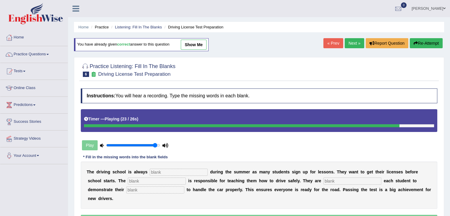
click at [181, 172] on input "text" at bounding box center [179, 172] width 58 height 7
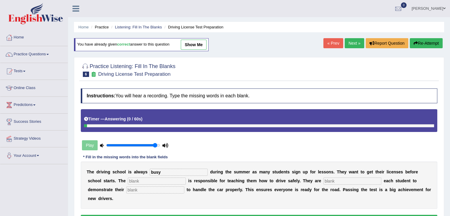
type input "busy"
click at [160, 181] on input "text" at bounding box center [157, 180] width 58 height 7
type input "instructor"
click at [338, 184] on div "T h e d r i v i n g s c h o o l i s a l w a y s busy d u r i n g t h e s u m m …" at bounding box center [259, 184] width 356 height 47
click at [332, 178] on input "text" at bounding box center [352, 180] width 58 height 7
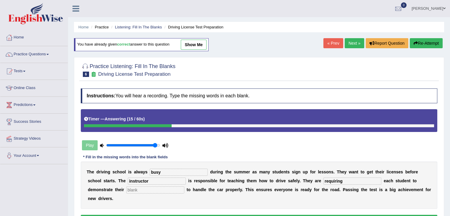
type input "requiring"
click at [154, 192] on input "text" at bounding box center [155, 189] width 58 height 7
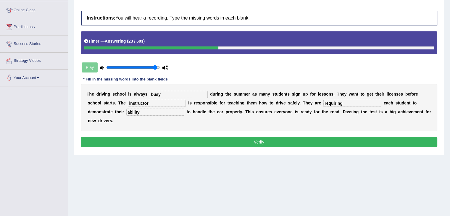
scroll to position [77, 0]
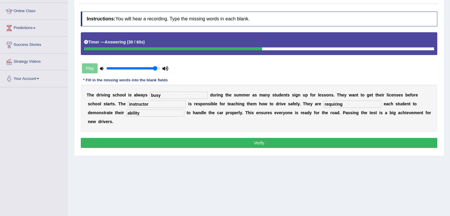
type input "ability"
click at [256, 141] on button "Verify" at bounding box center [259, 143] width 356 height 10
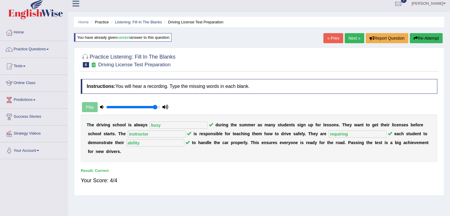
scroll to position [0, 0]
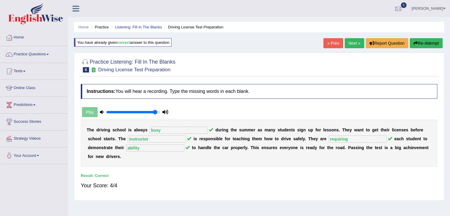
click at [350, 45] on link "Next »" at bounding box center [355, 43] width 20 height 10
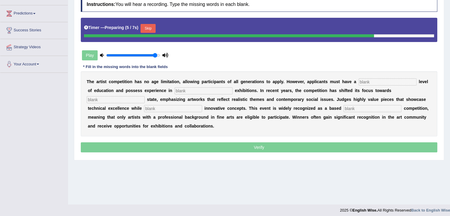
scroll to position [92, 0]
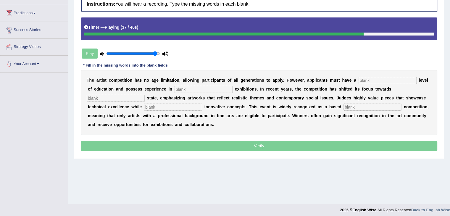
click at [352, 104] on input "text" at bounding box center [372, 107] width 58 height 7
type input "profession"
click at [398, 80] on input "text" at bounding box center [387, 80] width 58 height 7
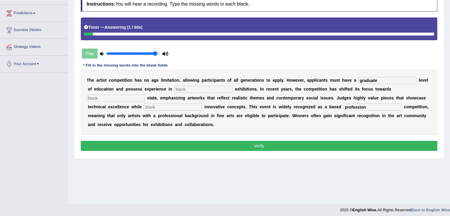
type input "graduate"
click at [216, 88] on input "text" at bounding box center [204, 89] width 58 height 7
type input "sculpture"
click at [138, 96] on input "text" at bounding box center [116, 98] width 58 height 7
type input "real"
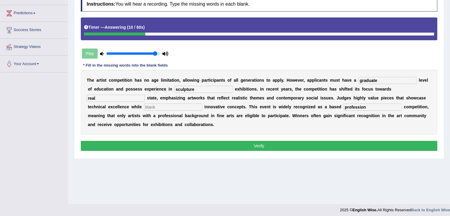
click at [149, 106] on input "text" at bounding box center [173, 107] width 58 height 7
type input "incorporating"
click at [271, 143] on button "Verify" at bounding box center [259, 146] width 356 height 10
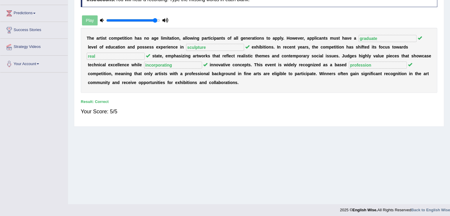
scroll to position [0, 0]
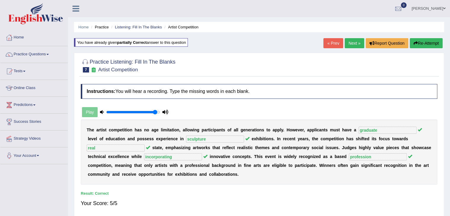
click at [356, 41] on link "Next »" at bounding box center [355, 43] width 20 height 10
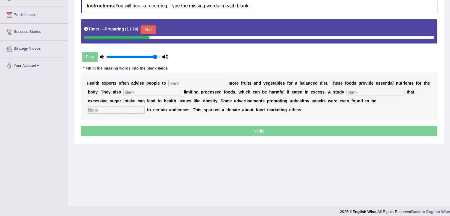
scroll to position [95, 0]
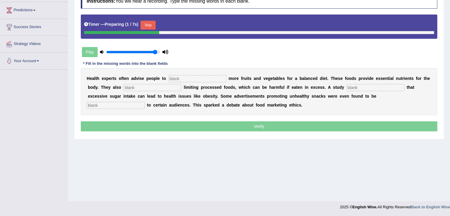
drag, startPoint x: 0, startPoint y: 0, endPoint x: 454, endPoint y: 148, distance: 477.5
click at [450, 121] on html "Toggle navigation Home Practice Questions Speaking Practice Read Aloud Repeat S…" at bounding box center [225, 13] width 450 height 216
click at [151, 21] on button "Skip" at bounding box center [147, 25] width 15 height 9
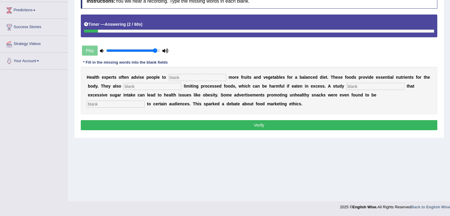
click at [180, 76] on input "text" at bounding box center [197, 77] width 58 height 7
type input "consume"
click at [169, 86] on input "text" at bounding box center [152, 86] width 58 height 7
type input "recommended"
click at [359, 86] on input "text" at bounding box center [375, 86] width 58 height 7
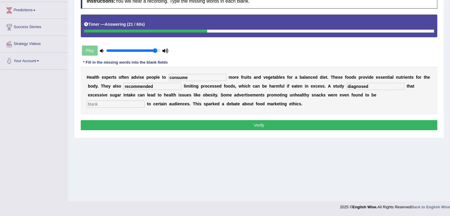
type input "diagnosed"
click at [132, 104] on input "text" at bounding box center [116, 104] width 58 height 7
type input "offensive"
click at [156, 127] on button "Verify" at bounding box center [259, 125] width 356 height 10
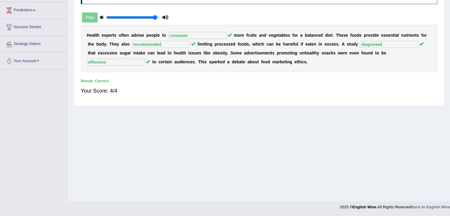
scroll to position [0, 0]
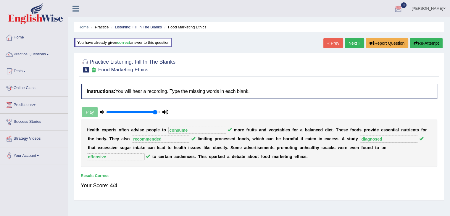
click at [350, 40] on link "Next »" at bounding box center [355, 43] width 20 height 10
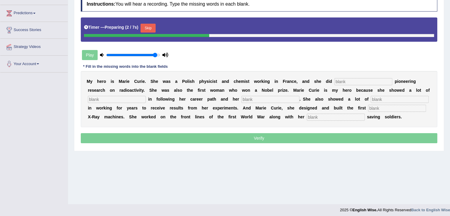
scroll to position [95, 0]
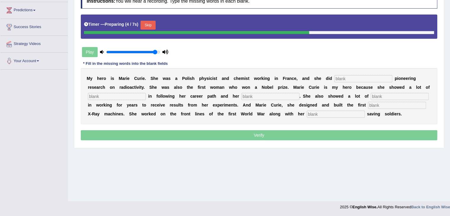
click at [153, 23] on button "Skip" at bounding box center [147, 25] width 15 height 9
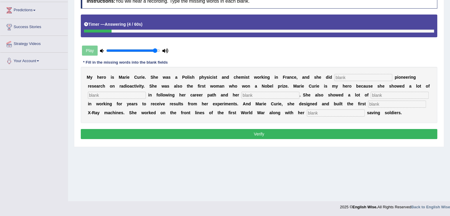
drag, startPoint x: 449, startPoint y: 83, endPoint x: 454, endPoint y: 42, distance: 41.2
click at [450, 42] on html "Toggle navigation Home Practice Questions Speaking Practice Read Aloud Repeat S…" at bounding box center [225, 13] width 450 height 216
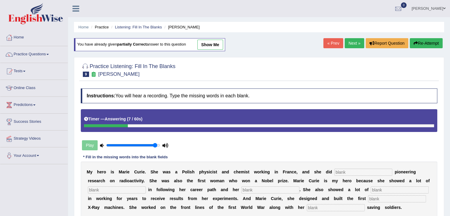
click at [428, 43] on button "Re-Attempt" at bounding box center [426, 43] width 33 height 10
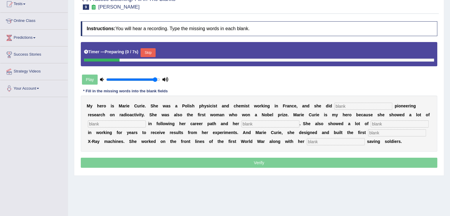
scroll to position [92, 0]
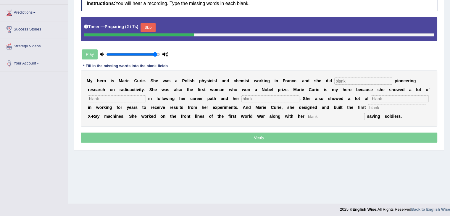
click at [154, 29] on button "Skip" at bounding box center [147, 27] width 15 height 9
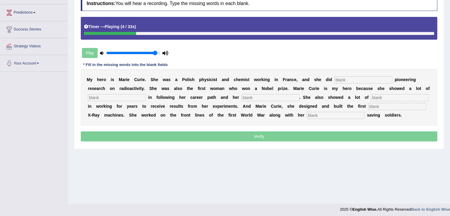
click at [346, 78] on input "text" at bounding box center [363, 79] width 58 height 7
type input "conducted"
click at [117, 96] on input "text" at bounding box center [117, 97] width 58 height 7
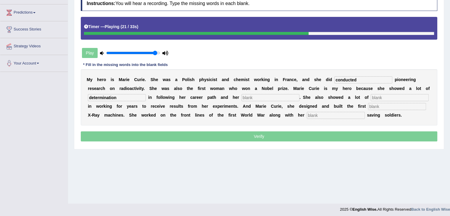
type input "determination"
click at [380, 99] on input "text" at bounding box center [400, 97] width 58 height 7
type input "passions"
click at [285, 96] on input "text" at bounding box center [270, 97] width 58 height 7
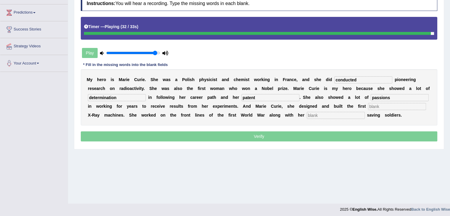
type input "patent"
click at [332, 114] on input "text" at bounding box center [336, 115] width 58 height 7
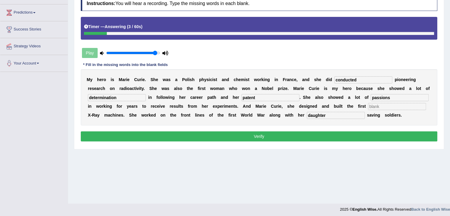
type input "daughter"
click at [387, 105] on input "text" at bounding box center [397, 106] width 58 height 7
type input "mobile"
click at [366, 139] on button "Verify" at bounding box center [259, 136] width 356 height 10
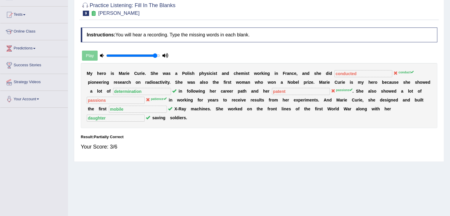
scroll to position [20, 0]
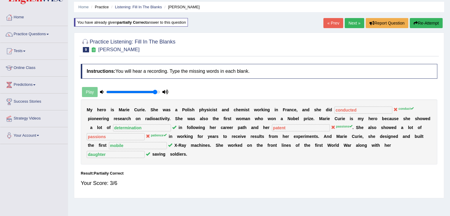
click at [418, 22] on button "Re-Attempt" at bounding box center [426, 23] width 33 height 10
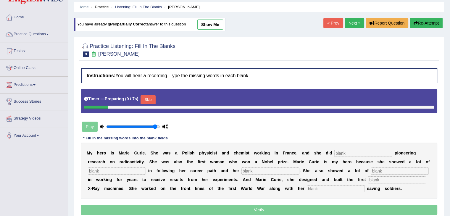
click at [148, 95] on button "Skip" at bounding box center [147, 99] width 15 height 9
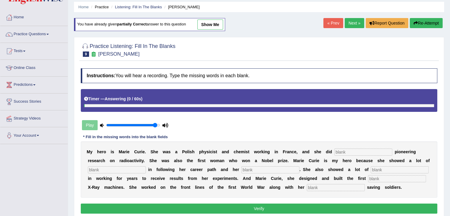
click at [346, 22] on link "Next »" at bounding box center [355, 23] width 20 height 10
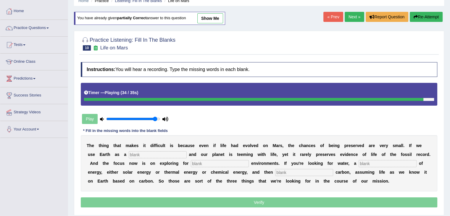
scroll to position [24, 0]
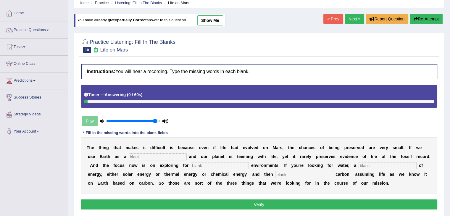
click at [425, 21] on button "Re-Attempt" at bounding box center [426, 19] width 33 height 10
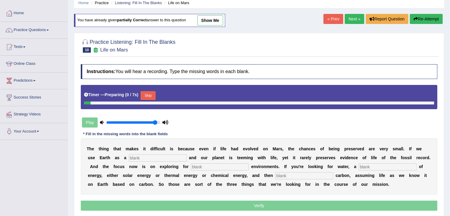
scroll to position [24, 0]
click at [155, 99] on div "Skip" at bounding box center [147, 96] width 15 height 10
click at [153, 94] on button "Skip" at bounding box center [147, 95] width 15 height 9
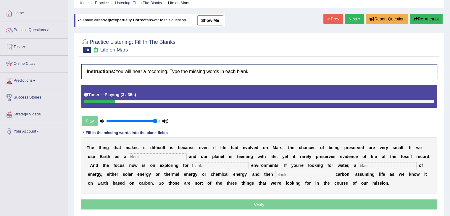
click at [135, 155] on input "text" at bounding box center [158, 156] width 58 height 7
type input "reference"
click at [203, 166] on input "text" at bounding box center [220, 165] width 58 height 7
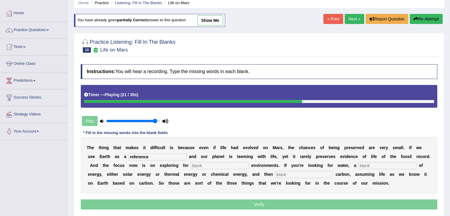
click at [369, 162] on input "text" at bounding box center [387, 165] width 58 height 7
type input "sources"
click at [301, 171] on input "text" at bounding box center [304, 174] width 58 height 7
type input "organic"
click at [220, 166] on input "text" at bounding box center [220, 165] width 58 height 7
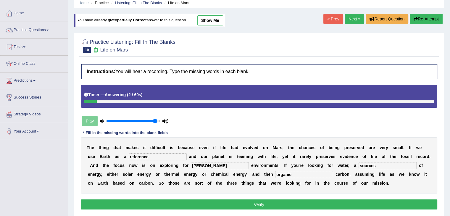
type input "heather"
click at [217, 202] on button "Verify" at bounding box center [259, 204] width 356 height 10
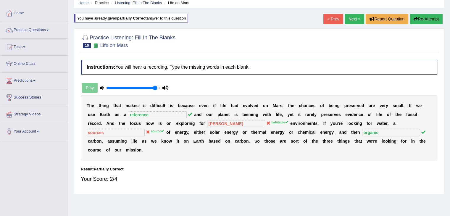
click at [428, 14] on button "Re-Attempt" at bounding box center [426, 19] width 33 height 10
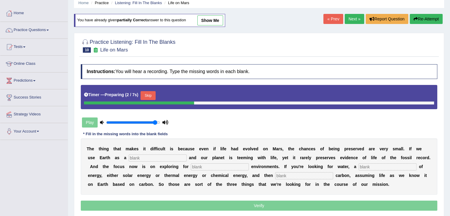
click at [147, 98] on button "Skip" at bounding box center [147, 95] width 15 height 9
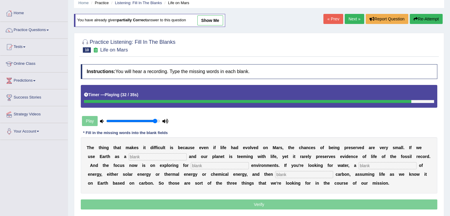
click at [143, 156] on input "text" at bounding box center [158, 156] width 58 height 7
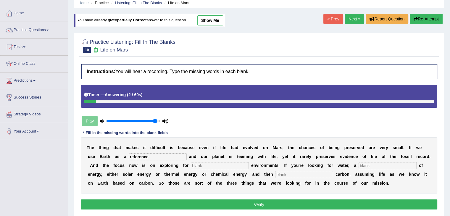
type input "reference"
click at [200, 162] on input "text" at bounding box center [220, 165] width 58 height 7
type input "habitatable"
click at [370, 166] on input "text" at bounding box center [387, 165] width 58 height 7
type input "source"
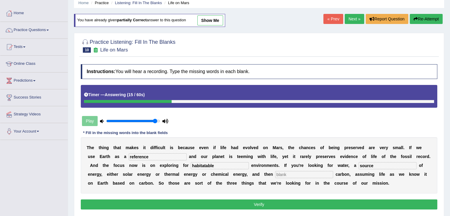
click at [313, 171] on input "text" at bounding box center [304, 174] width 58 height 7
type input "organic"
click at [205, 164] on input "habitatable" at bounding box center [220, 165] width 58 height 7
click at [203, 164] on input "habitatable" at bounding box center [220, 165] width 58 height 7
type input "habitable"
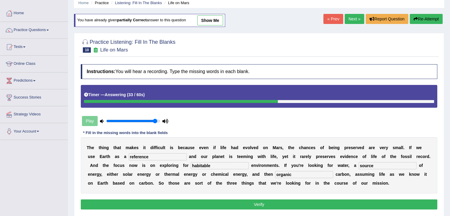
click at [280, 203] on button "Verify" at bounding box center [259, 204] width 356 height 10
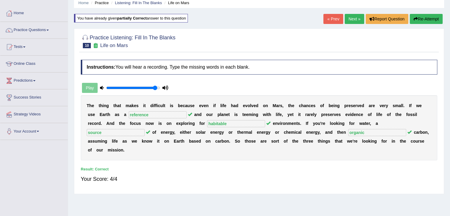
click at [348, 19] on link "Next »" at bounding box center [355, 19] width 20 height 10
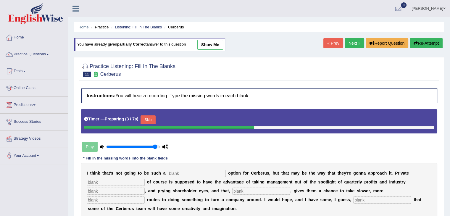
click at [449, 30] on div "Home Practice Listening: Fill In The Blanks Cerberus You have already given par…" at bounding box center [259, 148] width 382 height 296
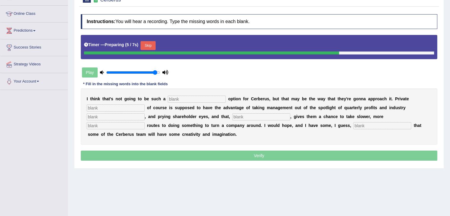
scroll to position [95, 0]
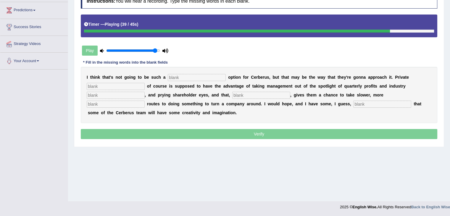
click at [373, 101] on input "text" at bounding box center [382, 104] width 58 height 7
type input "optimism"
click at [198, 79] on input "text" at bounding box center [197, 77] width 58 height 7
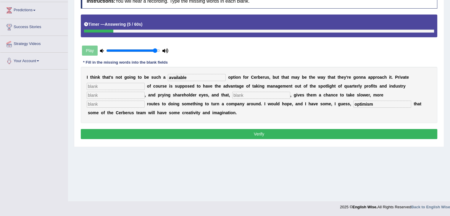
type input "available"
click at [124, 84] on input "text" at bounding box center [116, 86] width 58 height 7
type input "equitte"
click at [112, 93] on input "text" at bounding box center [116, 95] width 58 height 7
type input "analysis"
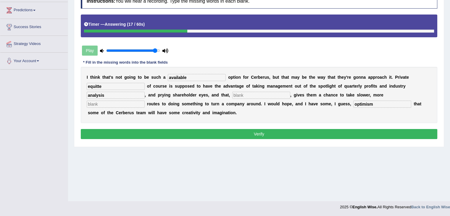
click at [255, 90] on div "I t h i n k t h a t ' s n o t g o i n g t o b e s u c h a available o p t i o n…" at bounding box center [259, 95] width 356 height 56
click at [254, 93] on input "text" at bounding box center [261, 95] width 58 height 7
type input "hypothetically"
click at [125, 110] on b "e" at bounding box center [126, 112] width 2 height 5
click at [121, 105] on input "text" at bounding box center [116, 104] width 58 height 7
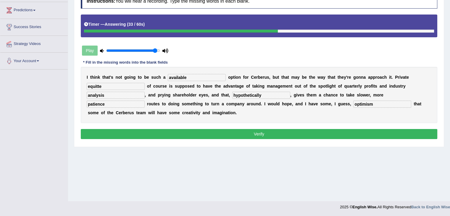
type input "patience"
click at [192, 76] on input "available" at bounding box center [197, 77] width 58 height 7
type input "a"
type input "liable"
click at [109, 85] on input "equitte" at bounding box center [116, 86] width 58 height 7
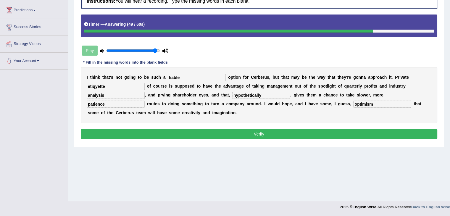
click at [98, 85] on input "etiqyette" at bounding box center [116, 86] width 58 height 7
type input "etiquette"
click at [255, 130] on button "Verify" at bounding box center [259, 134] width 356 height 10
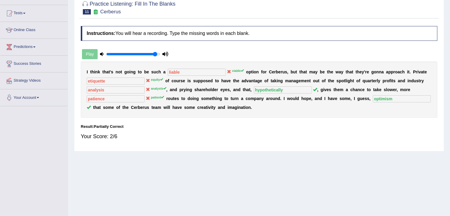
scroll to position [0, 0]
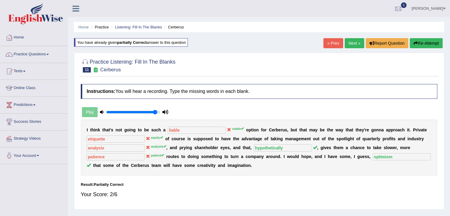
click at [429, 41] on button "Re-Attempt" at bounding box center [426, 43] width 33 height 10
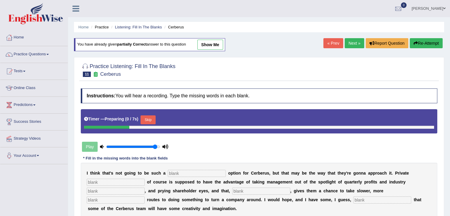
click at [155, 120] on button "Skip" at bounding box center [147, 119] width 15 height 9
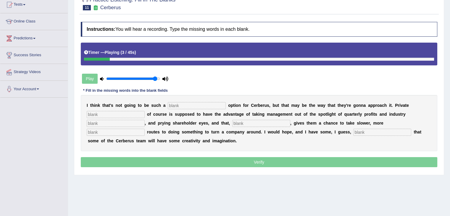
scroll to position [67, 0]
click at [259, 196] on div "Home Practice Listening: Fill In The Blanks Cerberus You have already given par…" at bounding box center [259, 81] width 382 height 296
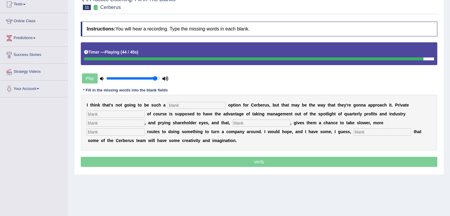
scroll to position [1, 0]
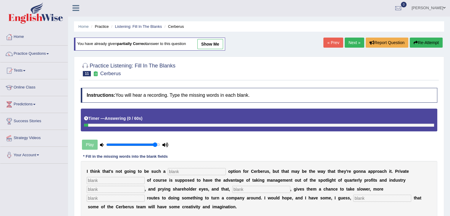
click at [421, 40] on button "Re-Attempt" at bounding box center [426, 43] width 33 height 10
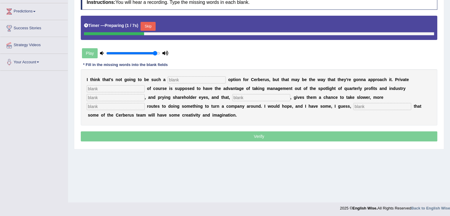
scroll to position [95, 0]
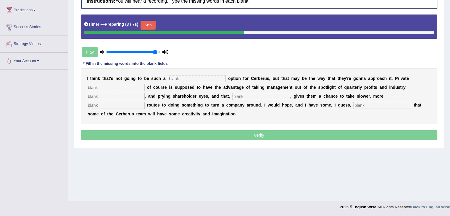
click at [153, 26] on button "Skip" at bounding box center [147, 25] width 15 height 9
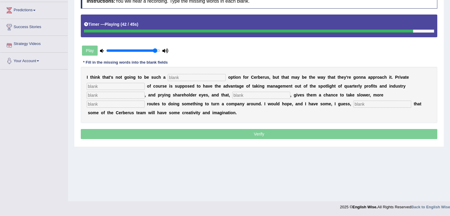
click at [180, 79] on input "text" at bounding box center [197, 77] width 58 height 7
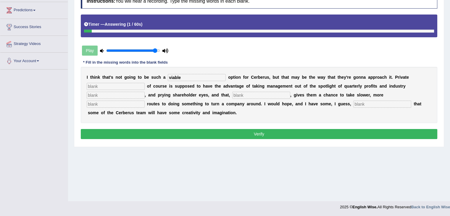
type input "viable"
click at [123, 85] on input "text" at bounding box center [116, 86] width 58 height 7
type input "equity"
click at [100, 95] on input "text" at bounding box center [116, 95] width 58 height 7
type input "analysts"
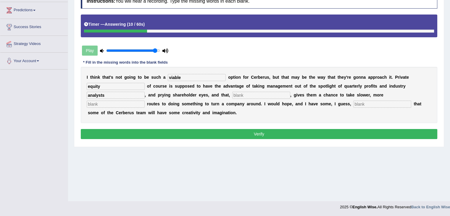
click at [240, 94] on input "text" at bounding box center [261, 95] width 58 height 7
type input "hypothetically"
click at [110, 103] on input "text" at bounding box center [116, 104] width 58 height 7
type input "patient"
click at [363, 102] on input "text" at bounding box center [382, 104] width 58 height 7
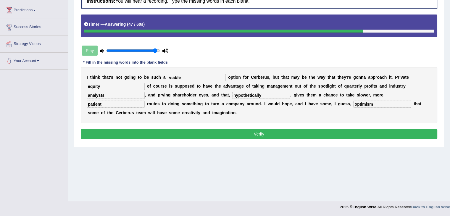
type input "optimism"
click at [245, 131] on button "Verify" at bounding box center [259, 134] width 356 height 10
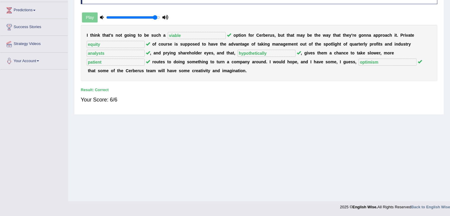
scroll to position [0, 0]
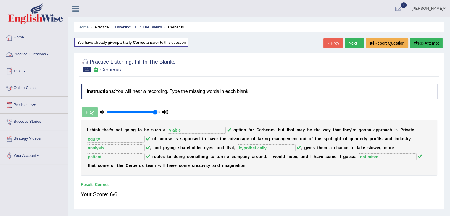
click at [45, 58] on link "Practice Questions" at bounding box center [33, 53] width 67 height 15
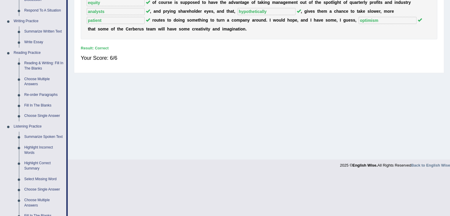
scroll to position [203, 0]
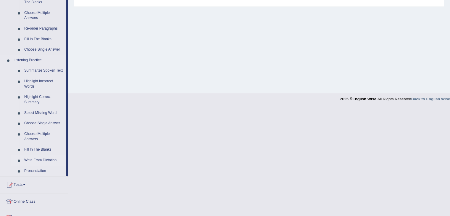
click at [46, 162] on link "Write From Dictation" at bounding box center [44, 160] width 45 height 11
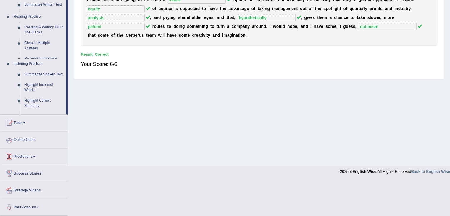
scroll to position [95, 0]
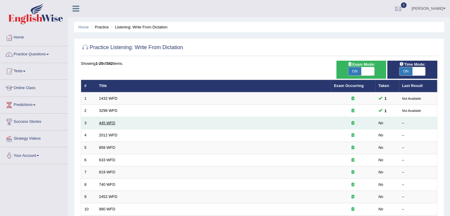
click at [107, 121] on link "445 WFD" at bounding box center [107, 123] width 16 height 4
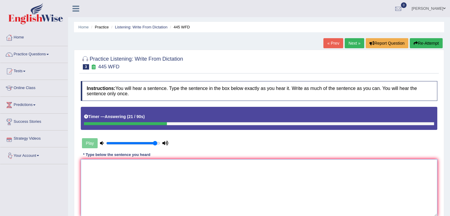
click at [104, 183] on textarea at bounding box center [259, 187] width 356 height 57
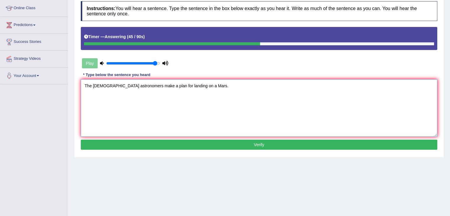
scroll to position [95, 0]
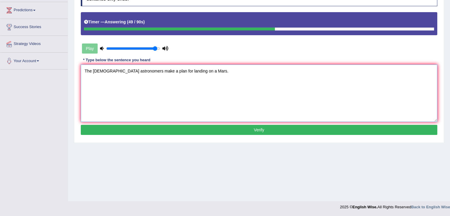
type textarea "The American astronomers make a plan for landing on a Mars."
click at [253, 129] on button "Verify" at bounding box center [259, 130] width 356 height 10
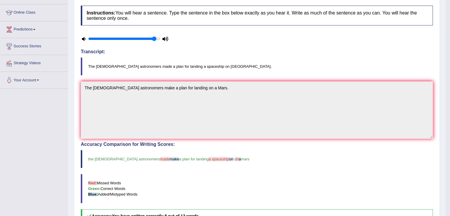
scroll to position [0, 0]
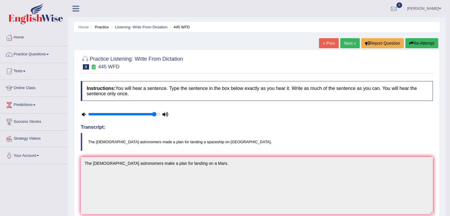
click at [348, 42] on link "Next »" at bounding box center [350, 43] width 20 height 10
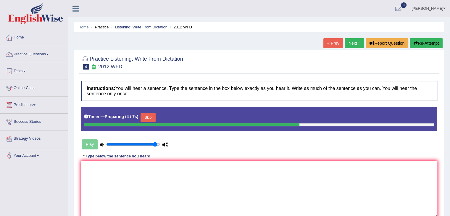
click at [149, 120] on button "Skip" at bounding box center [147, 117] width 15 height 9
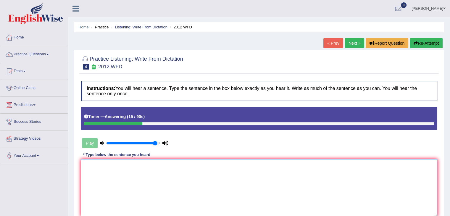
click at [98, 175] on textarea at bounding box center [259, 187] width 356 height 57
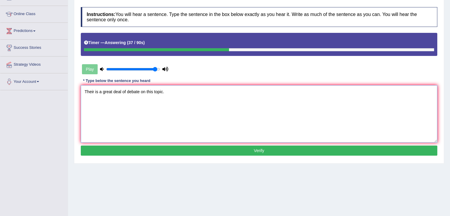
scroll to position [76, 0]
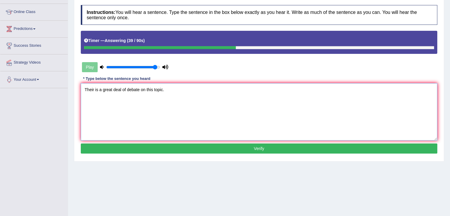
type textarea "Their is a great deal of debate on this topic."
click at [266, 146] on button "Verify" at bounding box center [259, 148] width 356 height 10
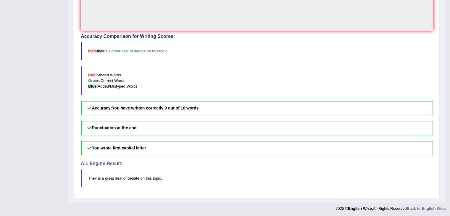
scroll to position [0, 0]
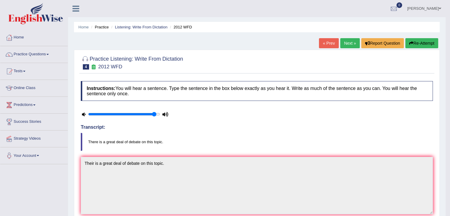
click at [347, 43] on link "Next »" at bounding box center [350, 43] width 20 height 10
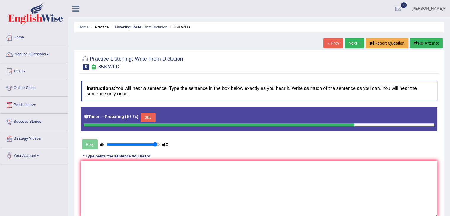
click at [148, 115] on button "Skip" at bounding box center [147, 117] width 15 height 9
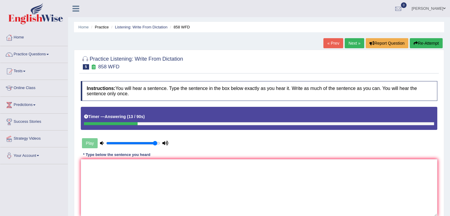
click at [437, 45] on button "Re-Attempt" at bounding box center [426, 43] width 33 height 10
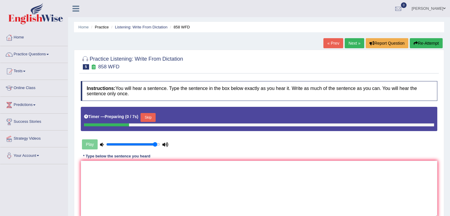
click at [150, 118] on button "Skip" at bounding box center [147, 117] width 15 height 9
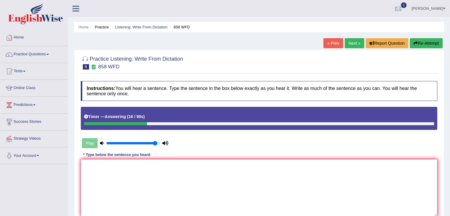
click at [126, 188] on textarea at bounding box center [259, 187] width 356 height 57
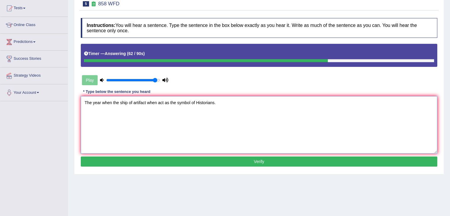
scroll to position [65, 0]
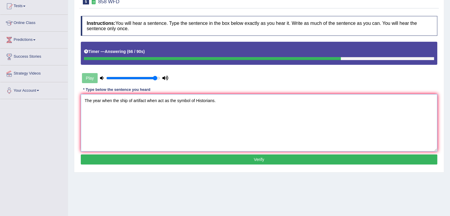
click at [198, 100] on textarea "The year when the ship of artifact when act as the symbol of Historians." at bounding box center [259, 122] width 356 height 57
type textarea "The year when the ship of artifact when act as the symbol of historians."
click at [244, 158] on button "Verify" at bounding box center [259, 159] width 356 height 10
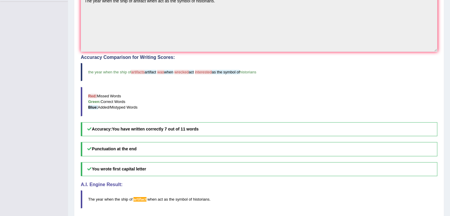
scroll to position [163, 0]
drag, startPoint x: 442, startPoint y: 172, endPoint x: 454, endPoint y: 128, distance: 45.7
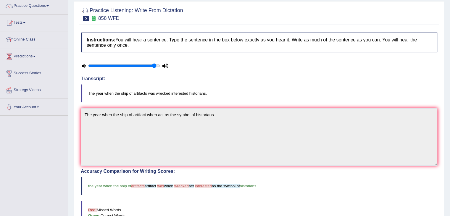
scroll to position [0, 0]
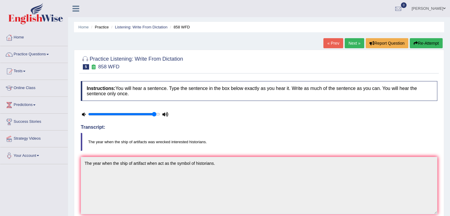
click at [347, 42] on link "Next »" at bounding box center [355, 43] width 20 height 10
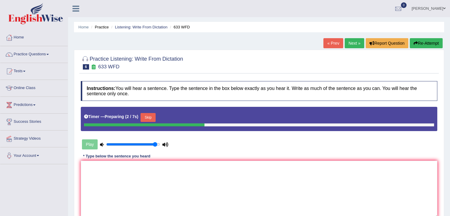
click at [150, 116] on button "Skip" at bounding box center [147, 117] width 15 height 9
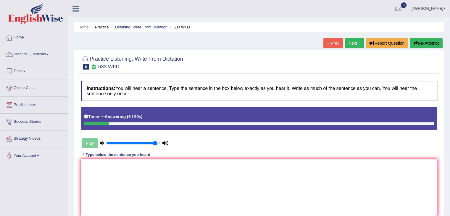
click at [421, 45] on button "Re-Attempt" at bounding box center [426, 43] width 33 height 10
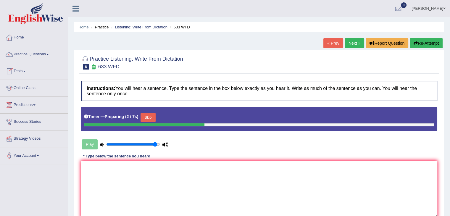
click at [151, 118] on button "Skip" at bounding box center [147, 117] width 15 height 9
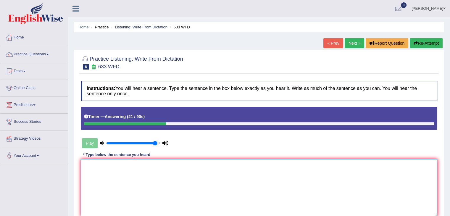
click at [116, 185] on textarea at bounding box center [259, 187] width 356 height 57
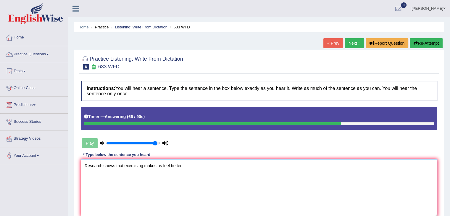
scroll to position [95, 0]
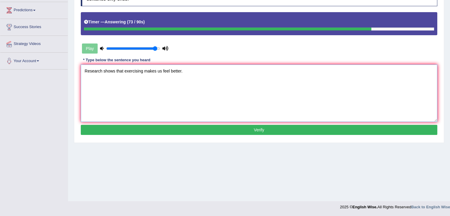
type textarea "Research shows that exercising makes us feel better."
click at [215, 127] on button "Verify" at bounding box center [259, 130] width 356 height 10
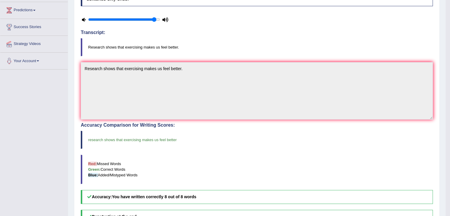
scroll to position [0, 0]
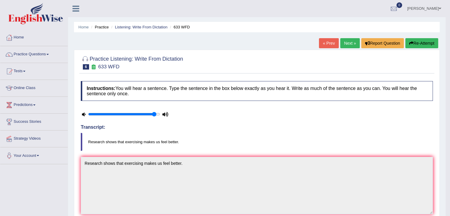
click at [352, 45] on link "Next »" at bounding box center [350, 43] width 20 height 10
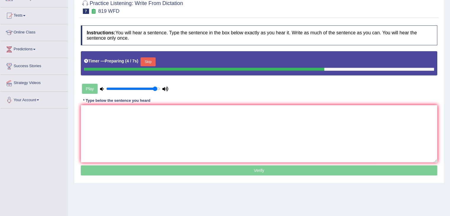
scroll to position [71, 0]
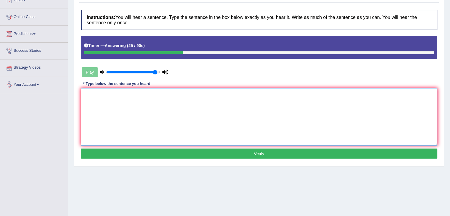
click at [165, 108] on textarea at bounding box center [259, 116] width 356 height 57
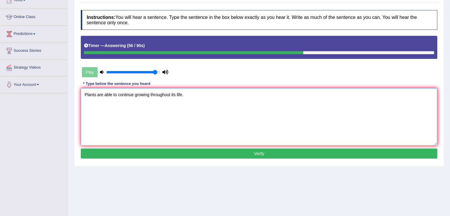
type textarea "Plants are able to continue growing throughout its life."
click at [159, 156] on button "Verify" at bounding box center [259, 153] width 356 height 10
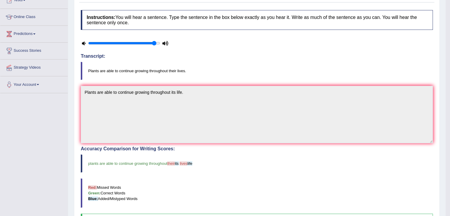
scroll to position [0, 0]
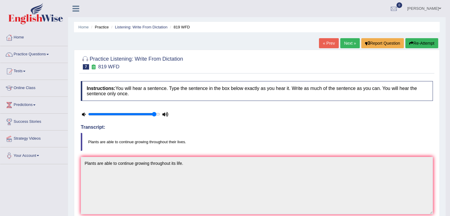
click at [350, 41] on link "Next »" at bounding box center [350, 43] width 20 height 10
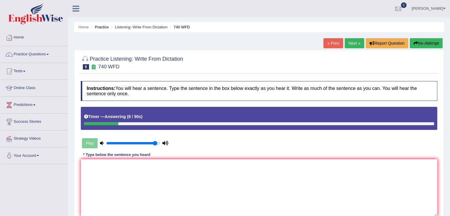
click at [415, 46] on button "Re-Attempt" at bounding box center [426, 43] width 33 height 10
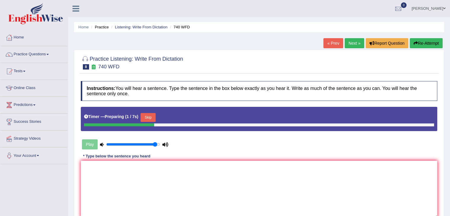
click at [151, 117] on button "Skip" at bounding box center [147, 117] width 15 height 9
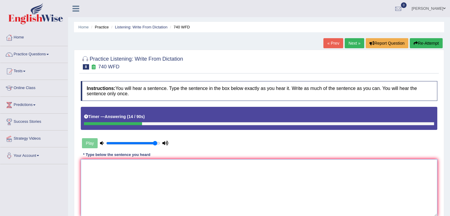
click at [125, 168] on textarea at bounding box center [259, 187] width 356 height 57
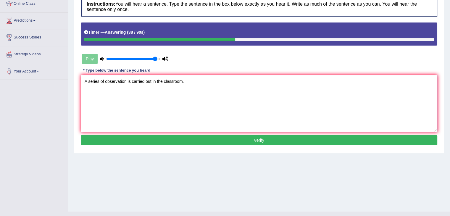
scroll to position [95, 0]
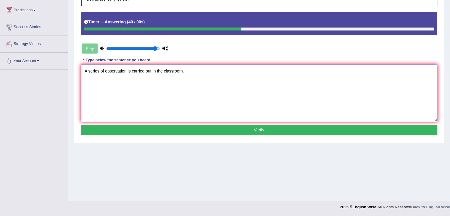
type textarea "A series of observation is carried out in the classroom."
click at [264, 127] on button "Verify" at bounding box center [259, 130] width 356 height 10
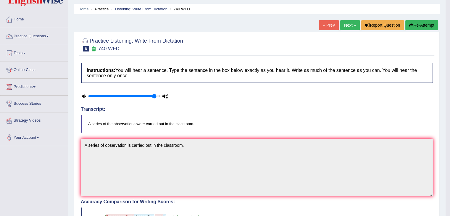
scroll to position [0, 0]
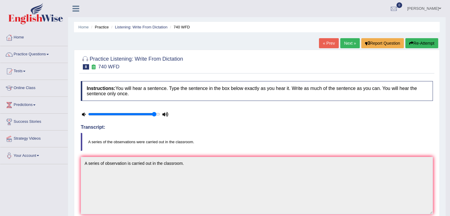
click at [350, 45] on link "Next »" at bounding box center [350, 43] width 20 height 10
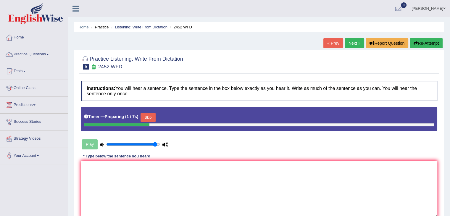
click at [145, 115] on button "Skip" at bounding box center [147, 117] width 15 height 9
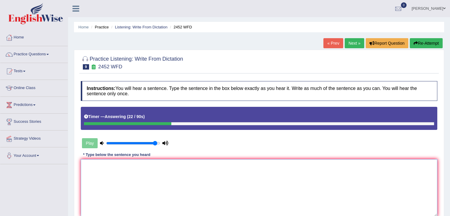
click at [104, 172] on textarea at bounding box center [259, 187] width 356 height 57
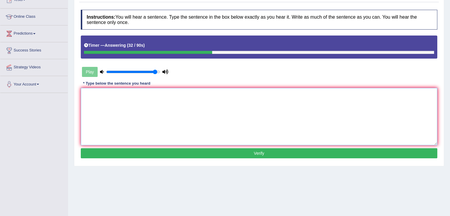
scroll to position [71, 0]
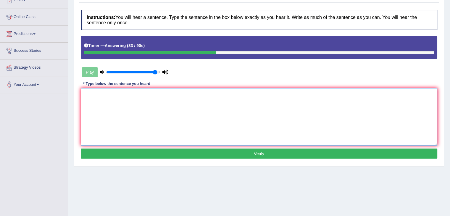
click at [181, 125] on textarea at bounding box center [259, 116] width 356 height 57
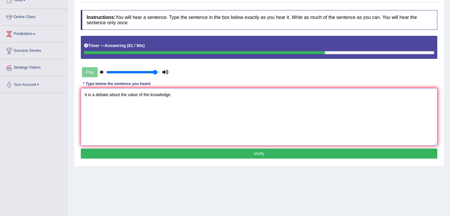
type textarea "It is a debate about the value of the knowledge."
click at [169, 152] on button "Verify" at bounding box center [259, 153] width 356 height 10
